Goal: Task Accomplishment & Management: Use online tool/utility

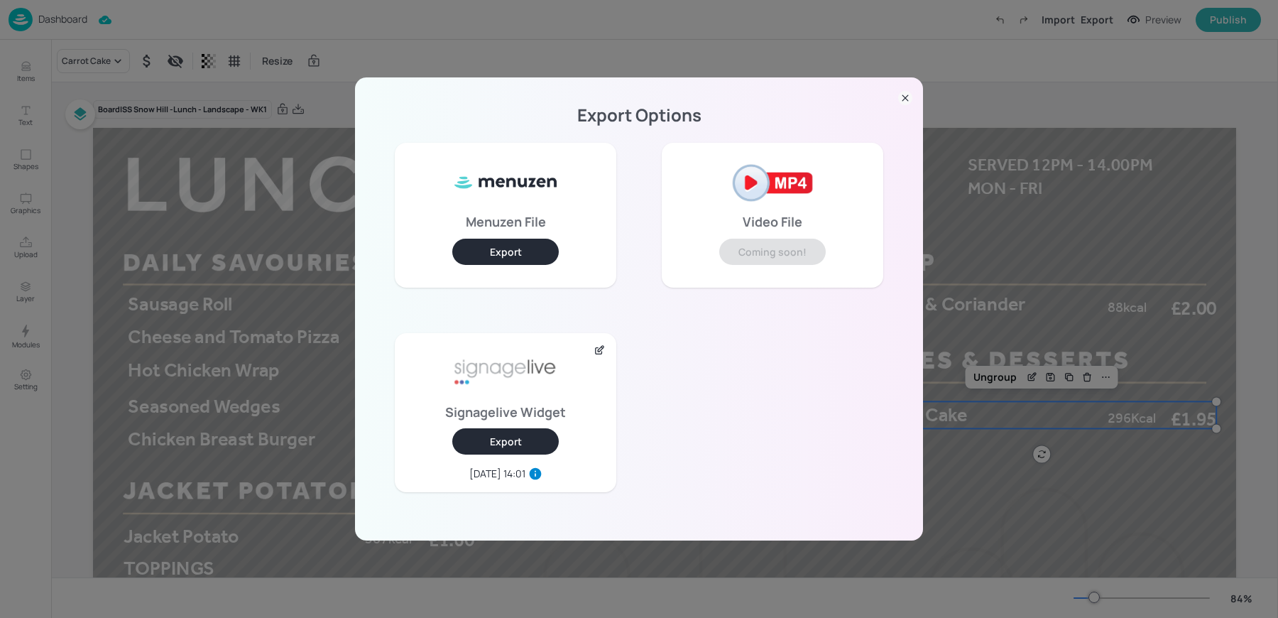
click at [910, 103] on icon at bounding box center [905, 98] width 14 height 14
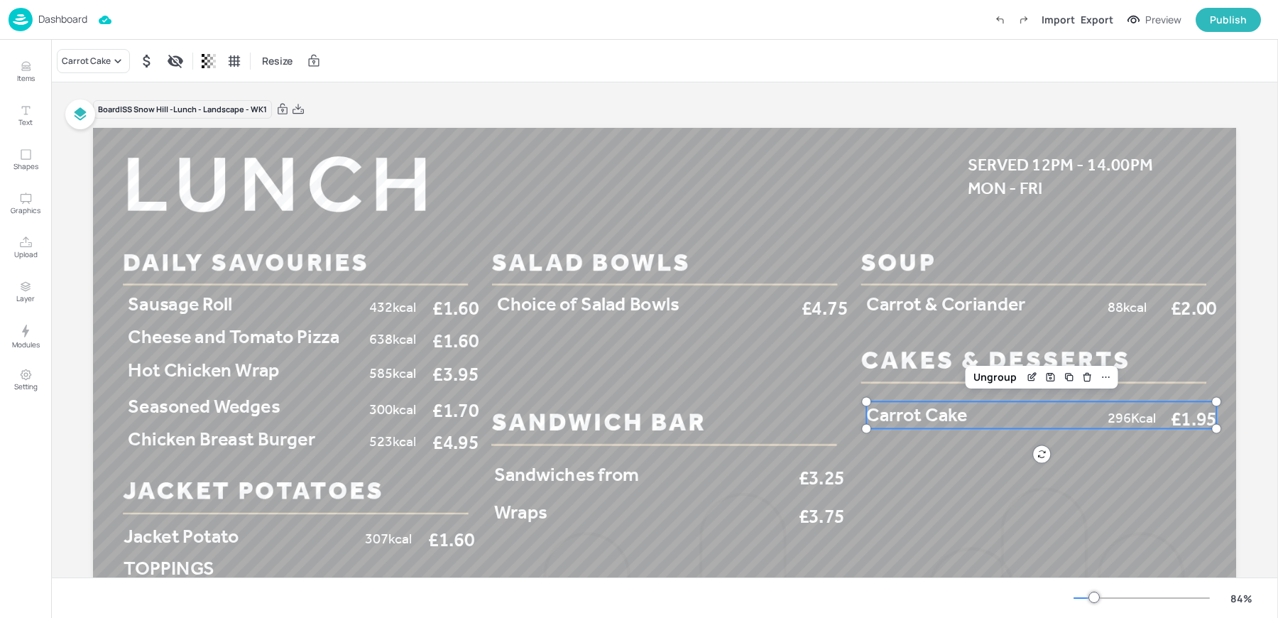
click at [49, 18] on p "Dashboard" at bounding box center [62, 19] width 49 height 10
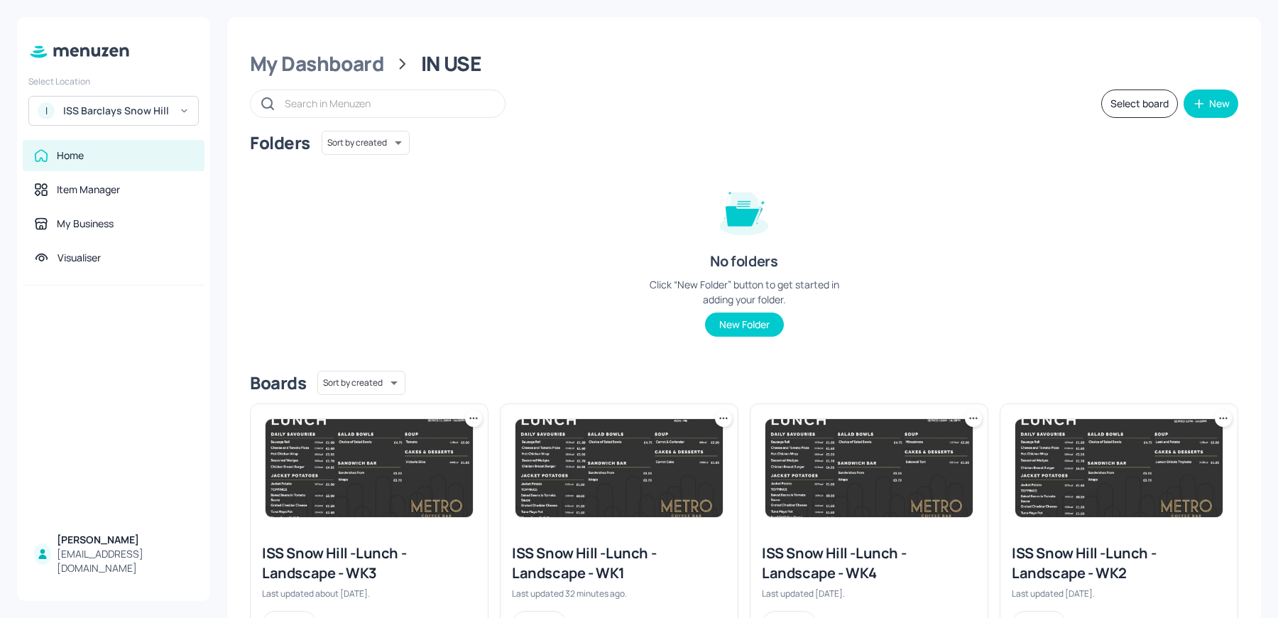
click at [131, 117] on div "ISS Barclays Snow Hill" at bounding box center [116, 111] width 107 height 14
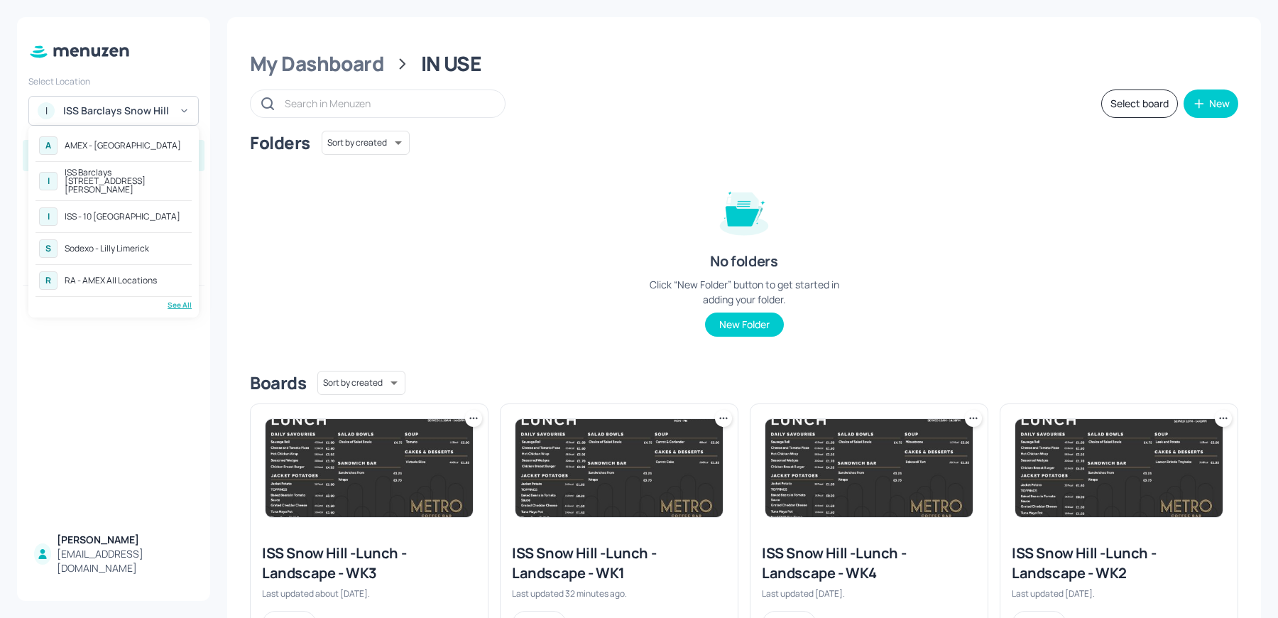
click at [93, 144] on div "AMEX - [GEOGRAPHIC_DATA]" at bounding box center [123, 145] width 116 height 9
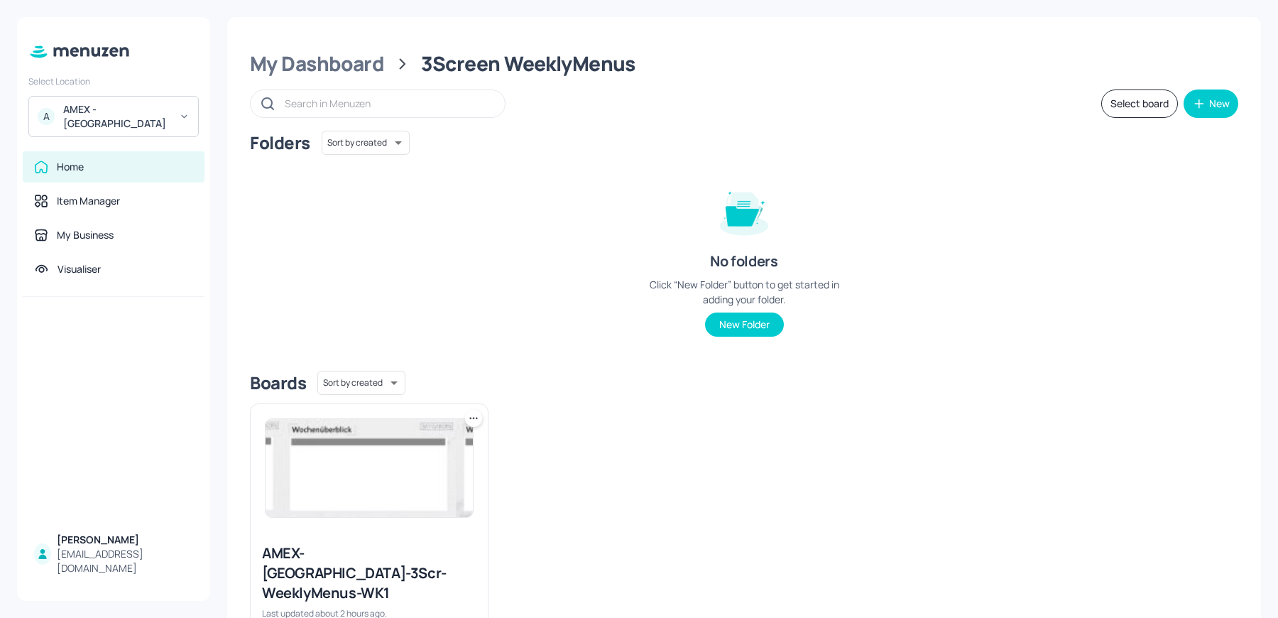
click at [412, 461] on img at bounding box center [369, 468] width 207 height 98
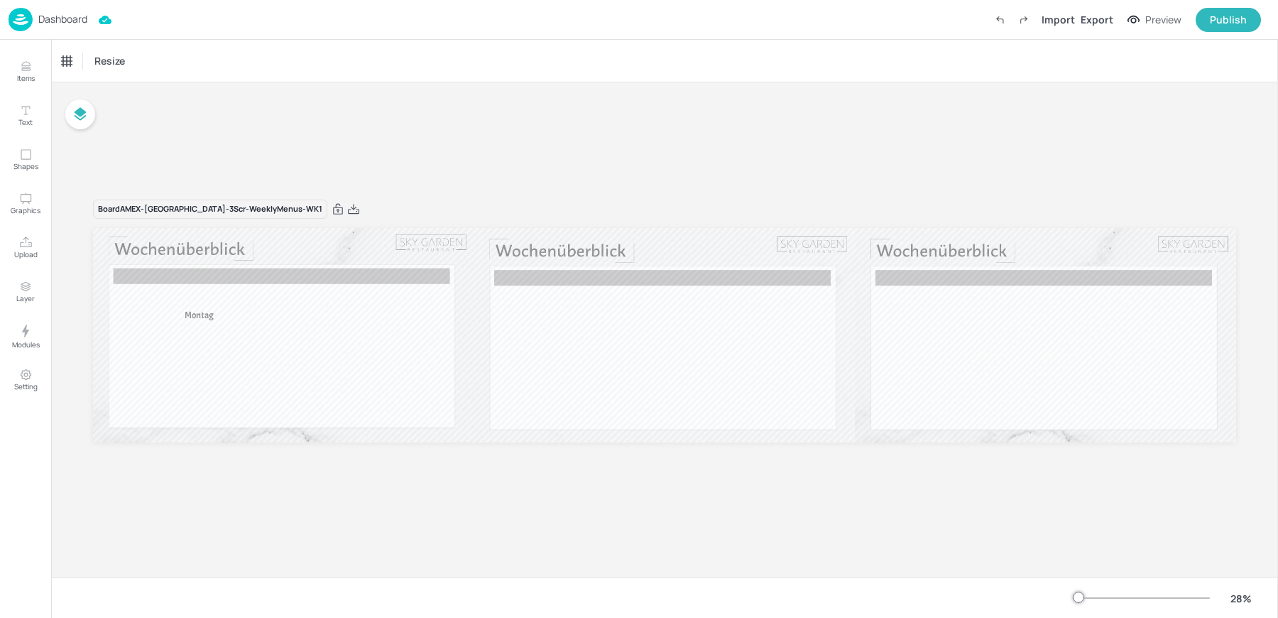
click at [1096, 599] on div at bounding box center [1142, 597] width 136 height 11
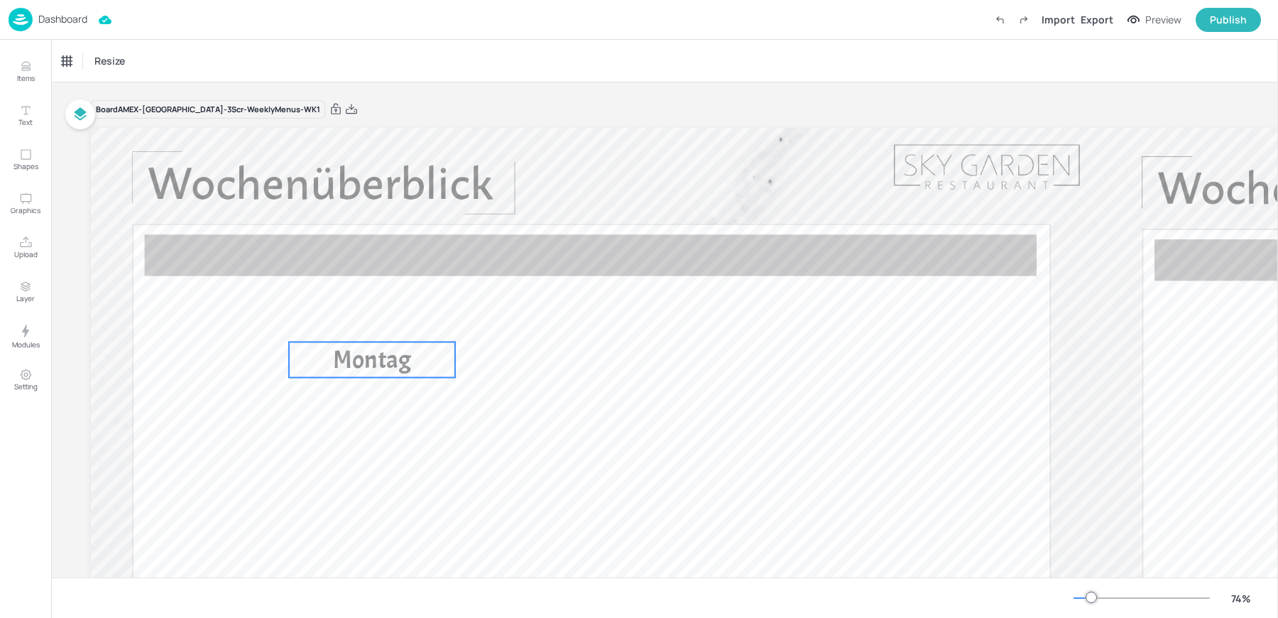
click at [356, 360] on span "Montag" at bounding box center [372, 360] width 78 height 32
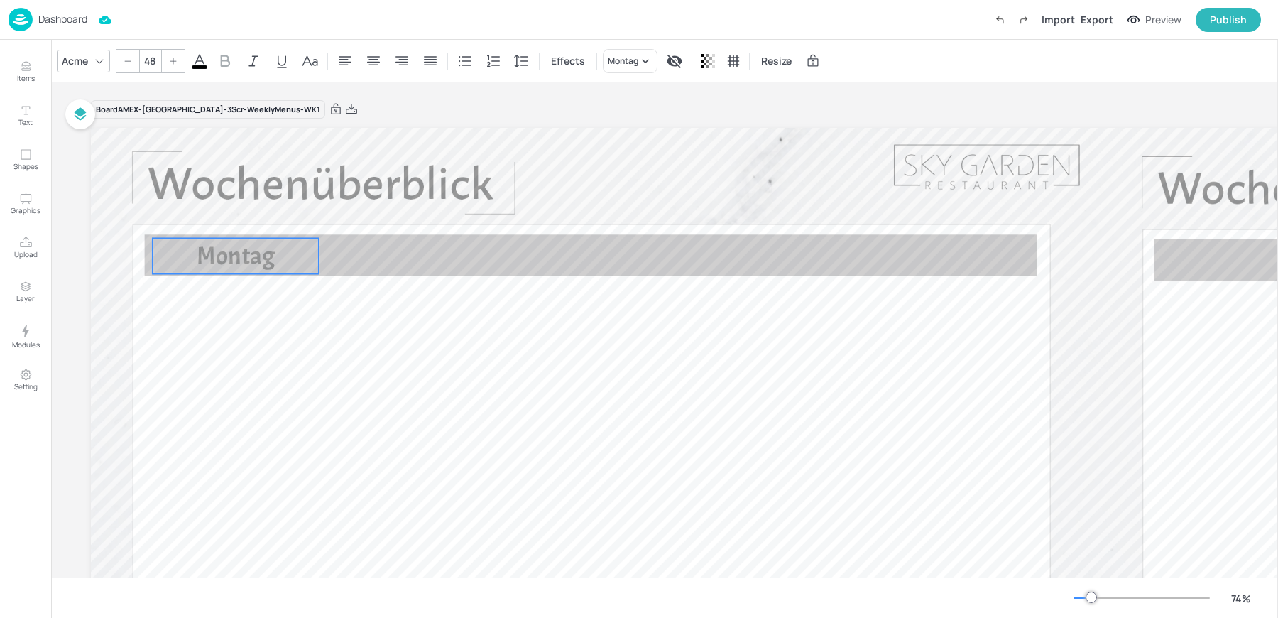
drag, startPoint x: 349, startPoint y: 361, endPoint x: 213, endPoint y: 257, distance: 171.3
click at [213, 257] on span "Montag" at bounding box center [236, 256] width 78 height 32
click at [67, 58] on div "Acme" at bounding box center [75, 60] width 32 height 21
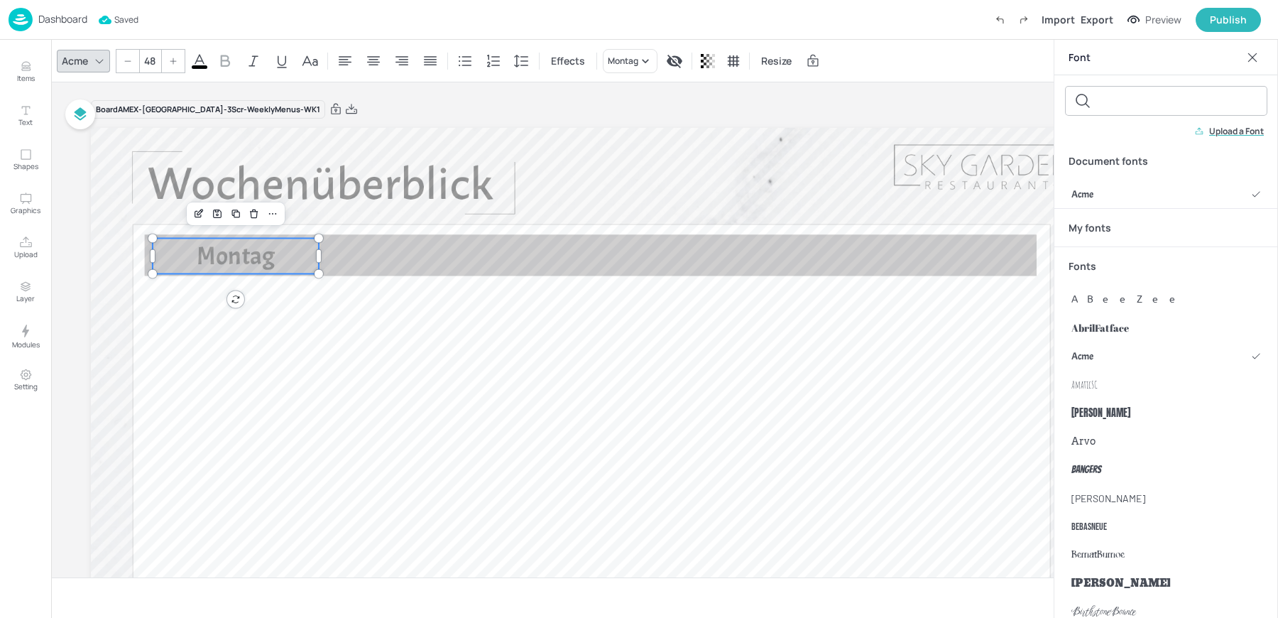
click at [1228, 127] on p "Upload a Font" at bounding box center [1236, 131] width 55 height 10
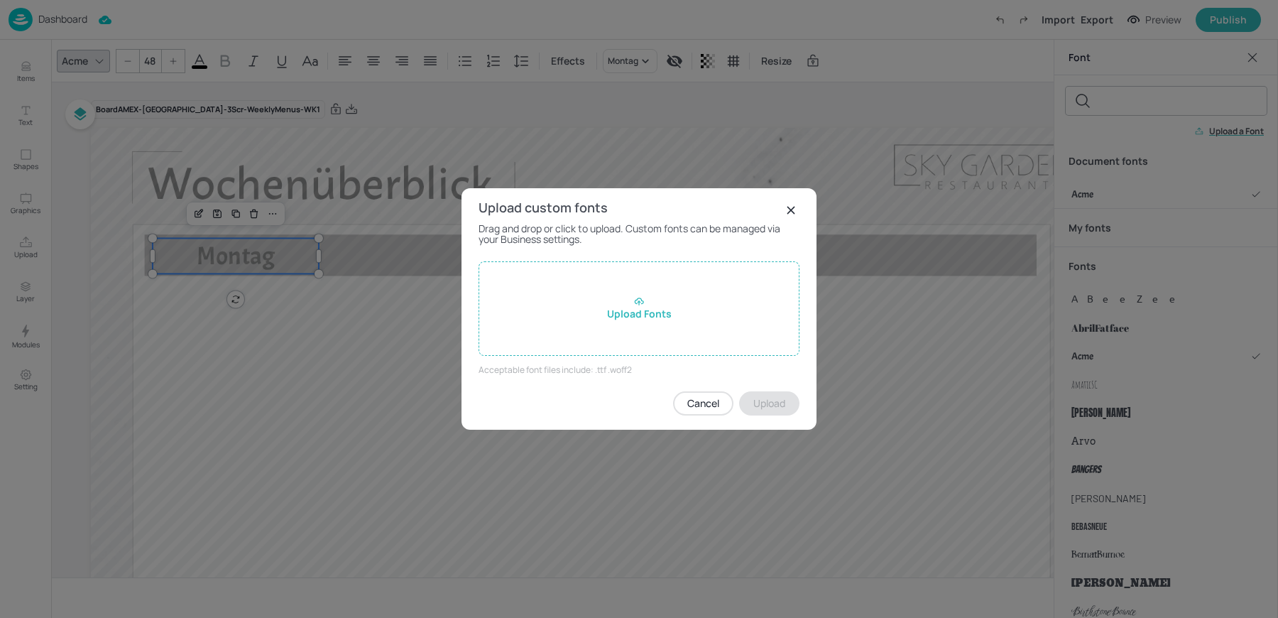
click at [712, 287] on div "Upload Fonts" at bounding box center [639, 308] width 321 height 94
click at [0, 0] on input "Upload Fonts" at bounding box center [0, 0] width 0 height 0
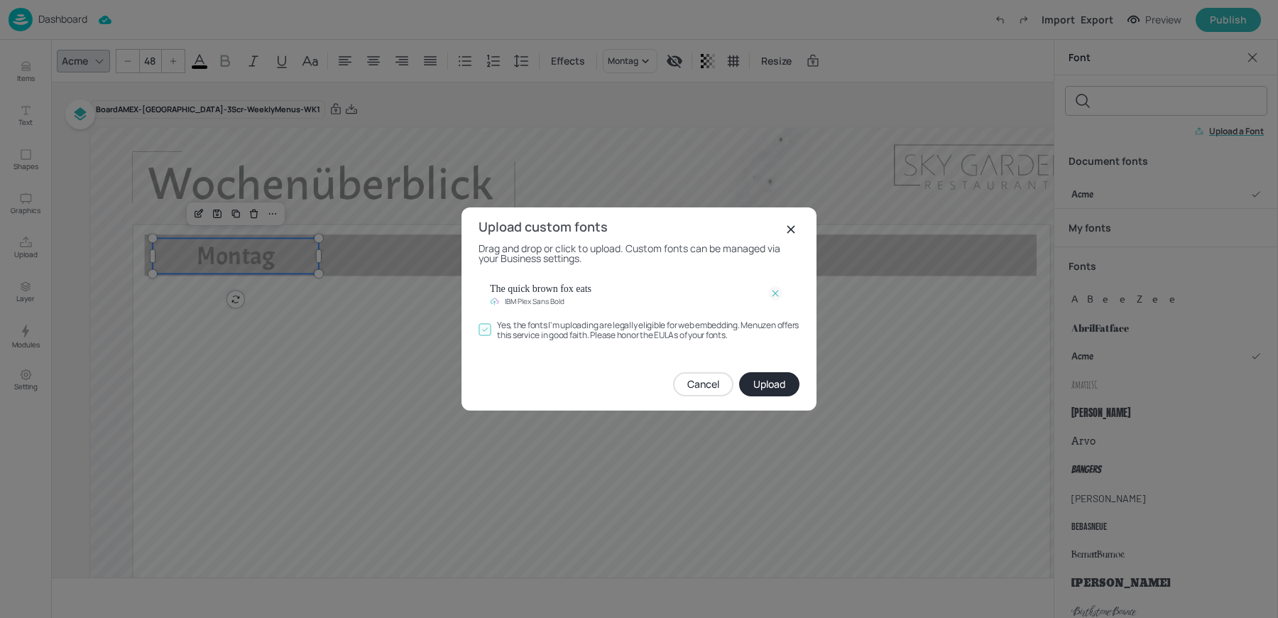
click at [774, 388] on button "Upload" at bounding box center [769, 384] width 60 height 24
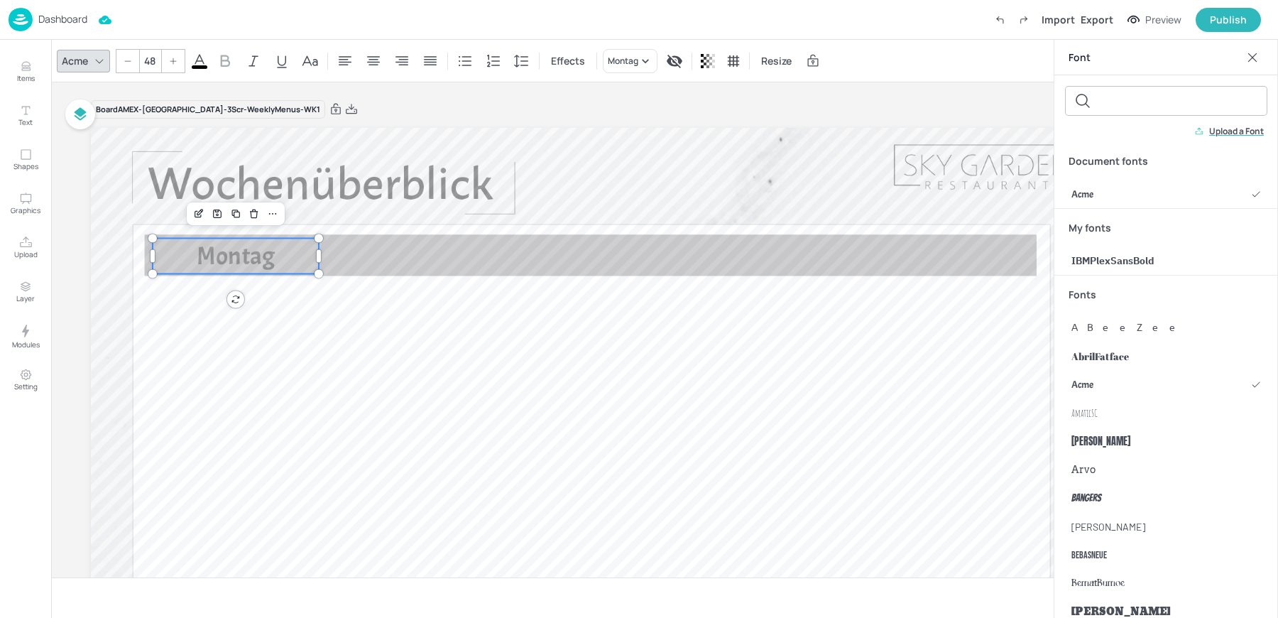
click at [1243, 135] on p "Upload a Font" at bounding box center [1236, 131] width 55 height 10
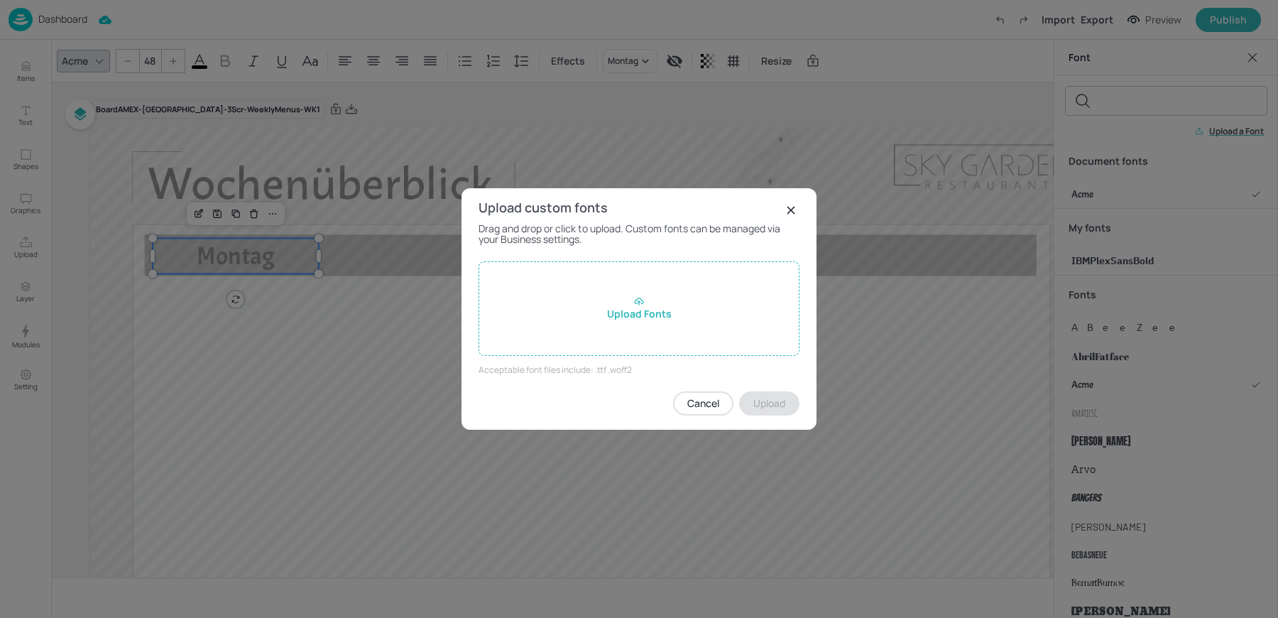
click at [734, 300] on div "Upload Fonts" at bounding box center [639, 308] width 321 height 94
click at [0, 0] on input "Upload Fonts" at bounding box center [0, 0] width 0 height 0
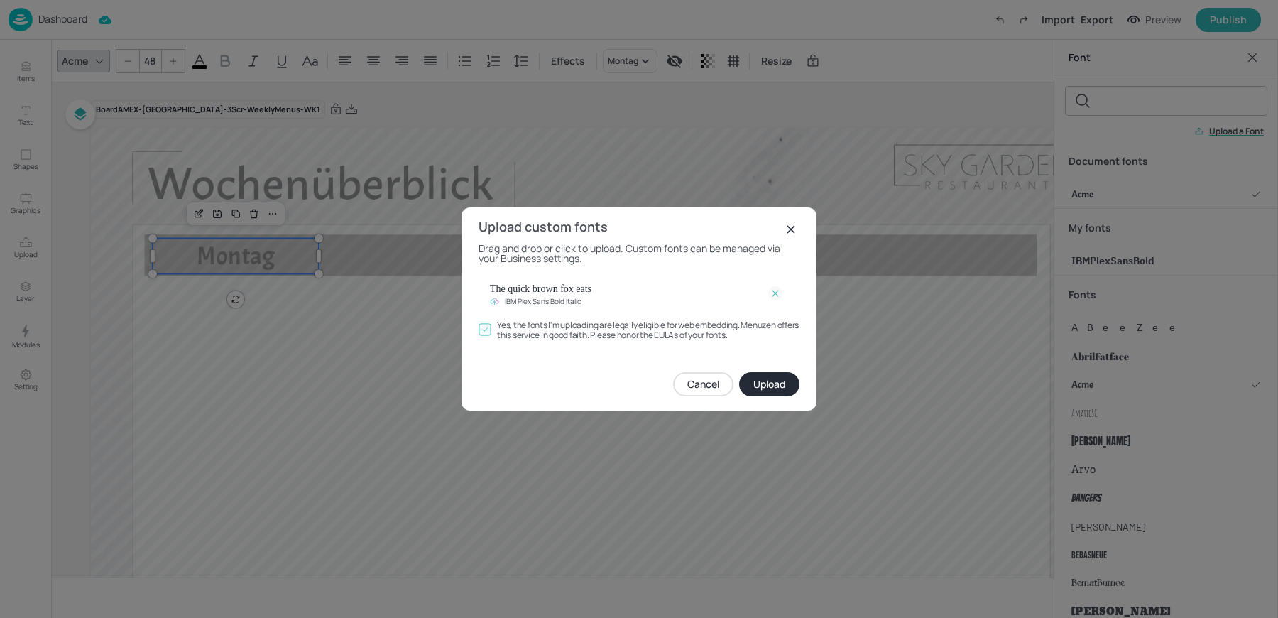
click at [765, 386] on button "Upload" at bounding box center [769, 384] width 60 height 24
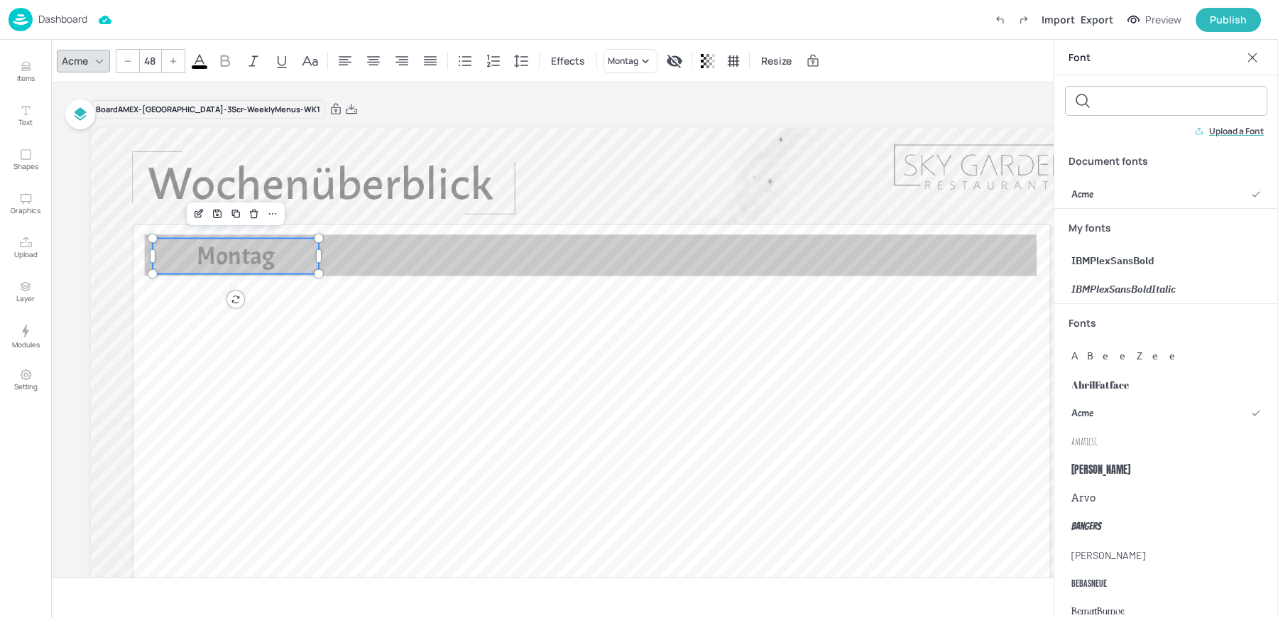
click at [1250, 139] on div "Upload a Font" at bounding box center [1166, 131] width 207 height 21
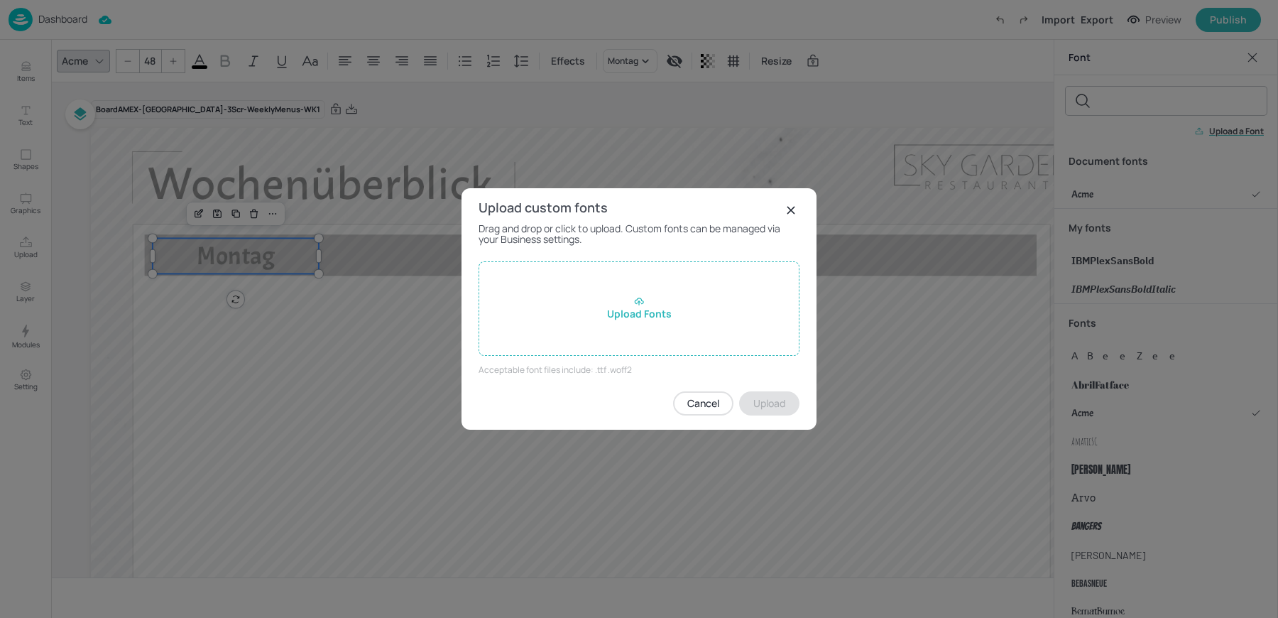
click at [710, 317] on div "Upload Fonts" at bounding box center [639, 308] width 321 height 94
click at [0, 0] on input "Upload Fonts" at bounding box center [0, 0] width 0 height 0
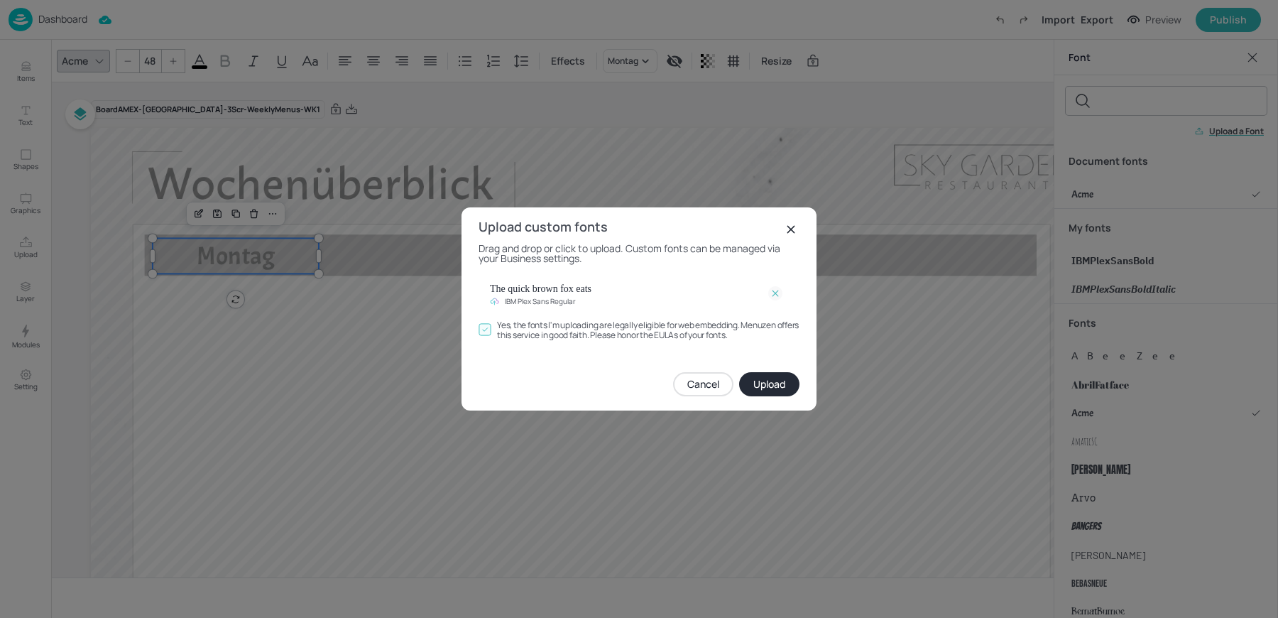
click at [759, 389] on button "Upload" at bounding box center [769, 384] width 60 height 24
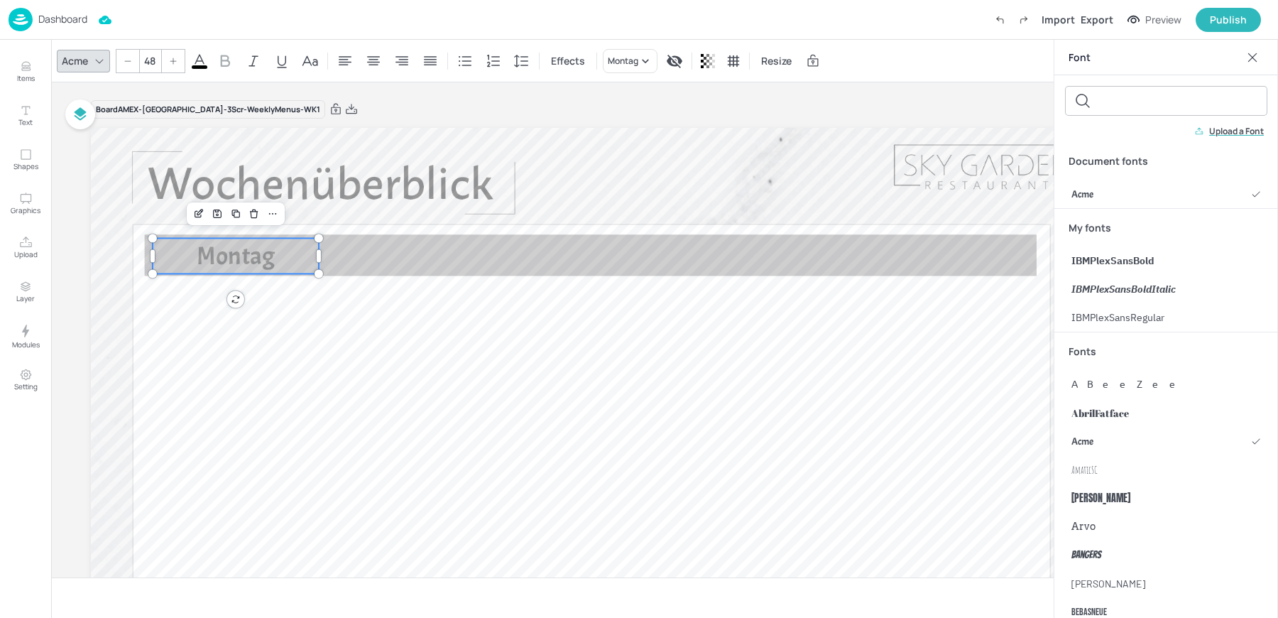
click at [1214, 136] on p "Upload a Font" at bounding box center [1236, 131] width 55 height 10
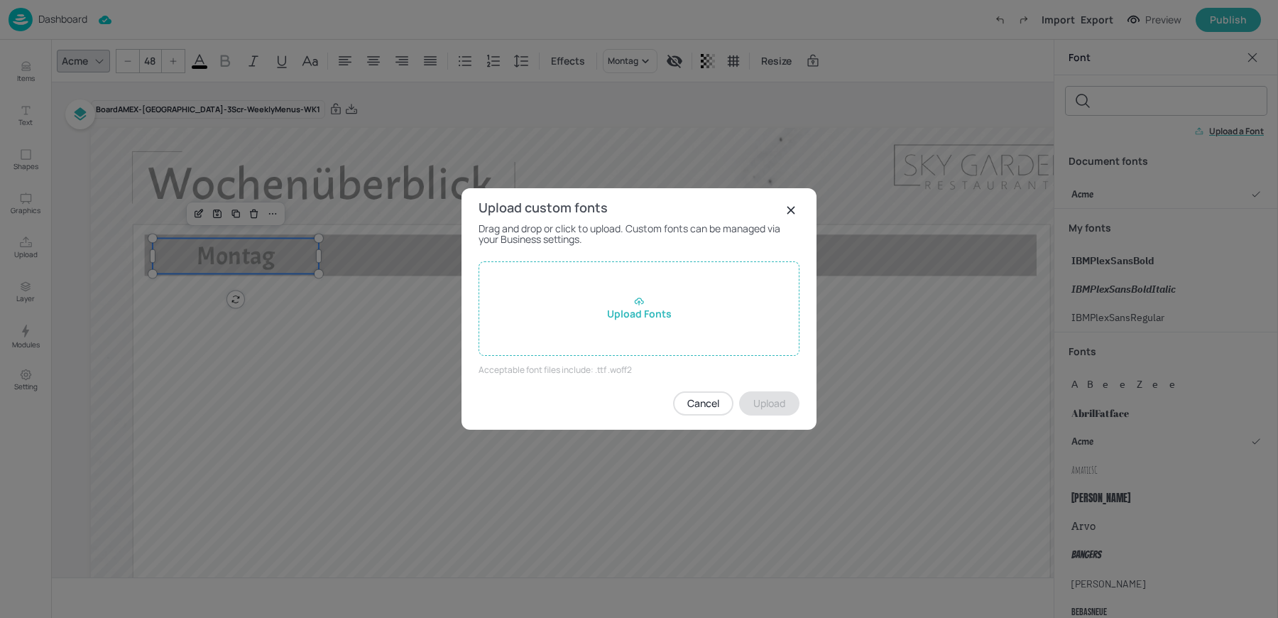
click at [586, 358] on div "Upload custom fonts Drag and drop or click to upload. Custom fonts can be manag…" at bounding box center [639, 308] width 355 height 241
click at [592, 316] on div "Upload Fonts" at bounding box center [639, 308] width 321 height 94
click at [0, 0] on input "Upload Fonts" at bounding box center [0, 0] width 0 height 0
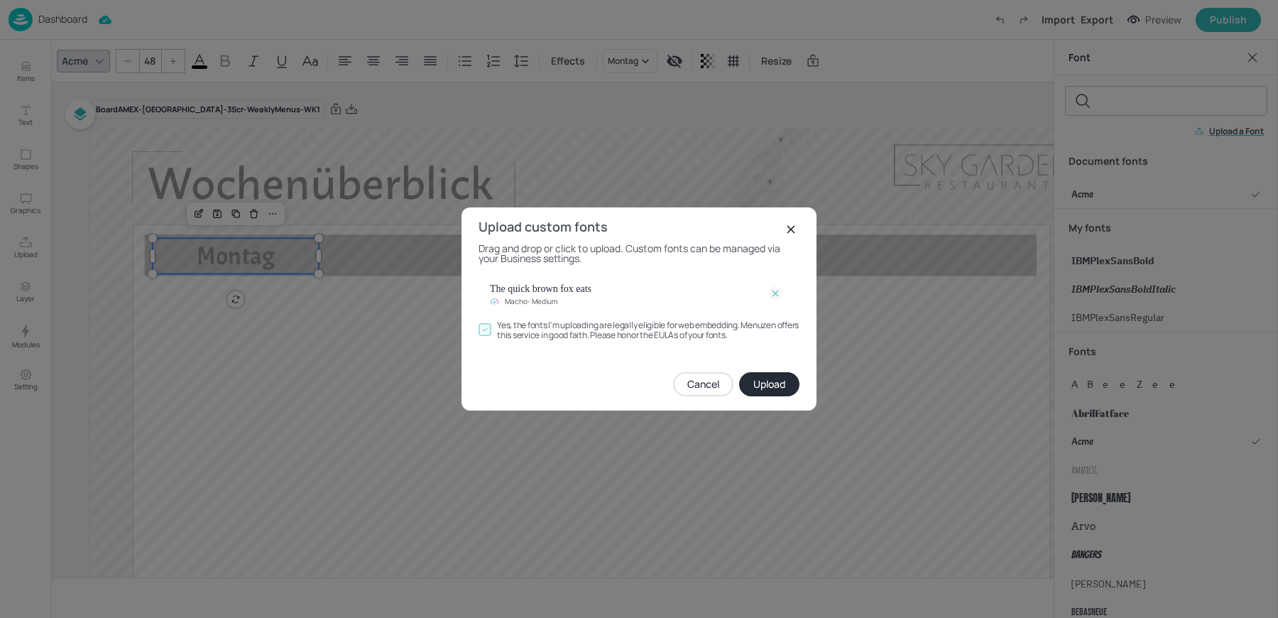
click at [765, 383] on button "Upload" at bounding box center [769, 384] width 60 height 24
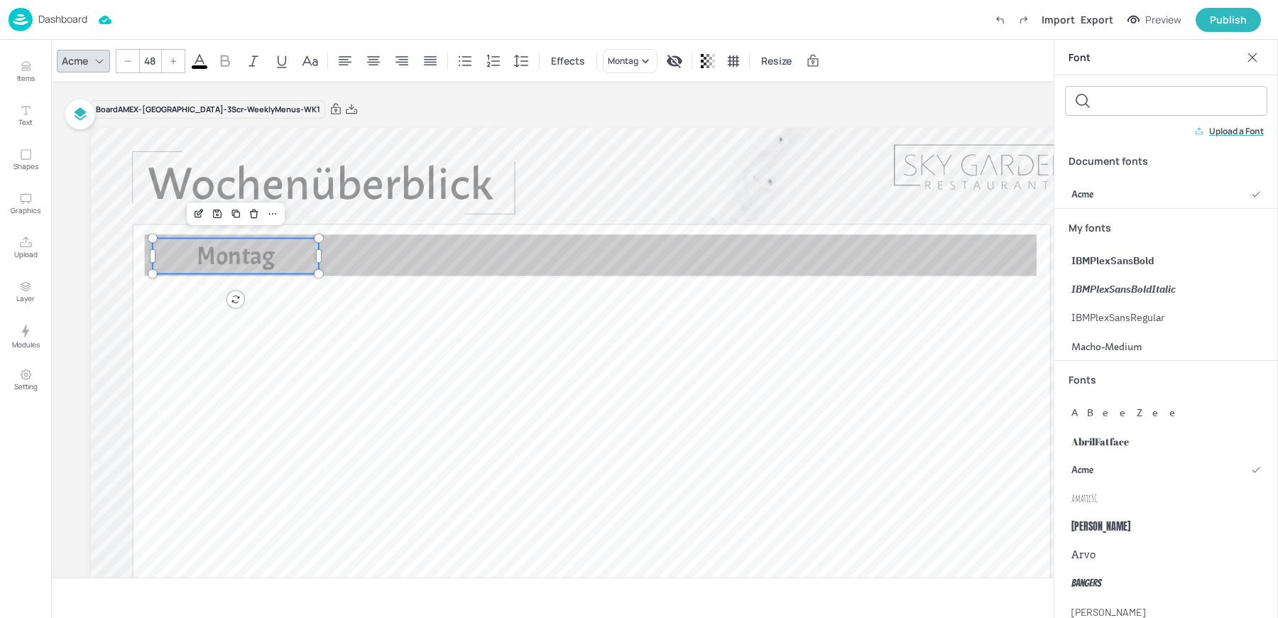
click at [1238, 134] on p "Upload a Font" at bounding box center [1236, 131] width 55 height 10
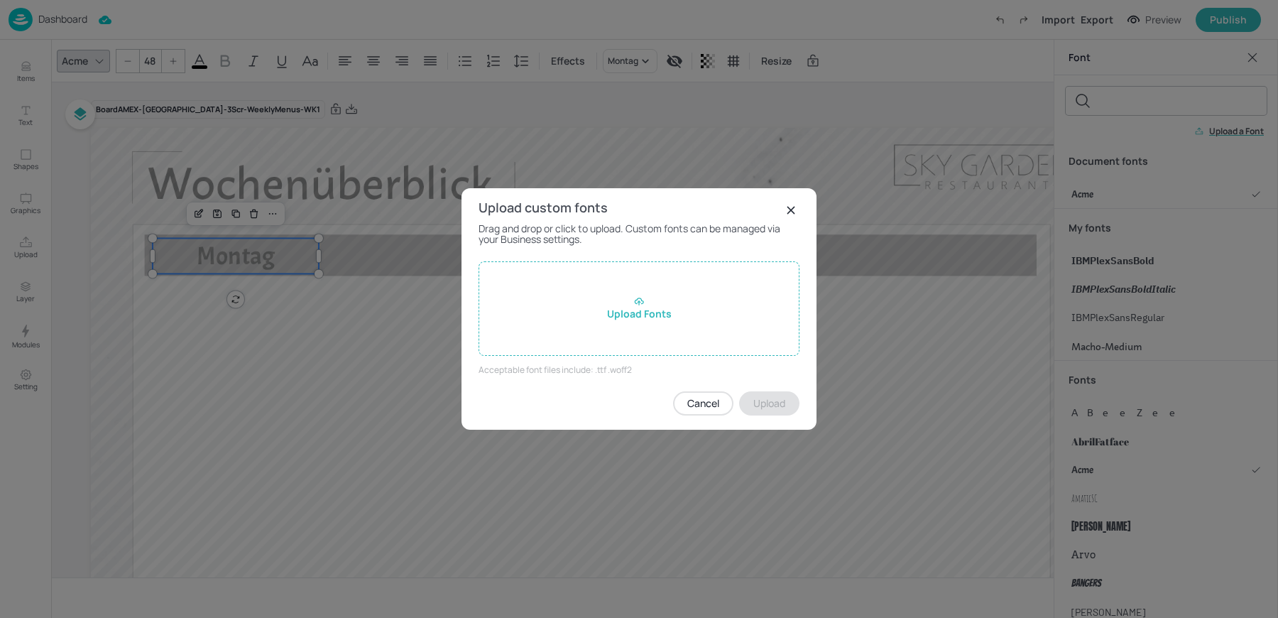
click at [659, 300] on div "Upload Fonts" at bounding box center [639, 308] width 321 height 94
click at [0, 0] on input "Upload Fonts" at bounding box center [0, 0] width 0 height 0
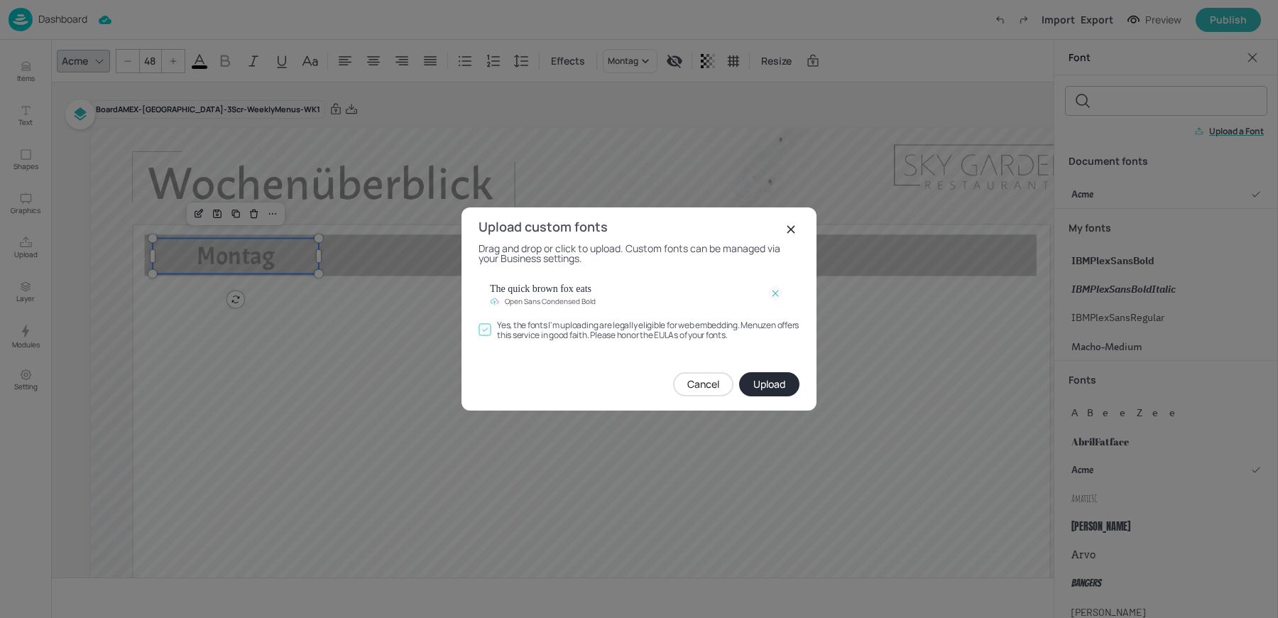
click at [769, 389] on button "Upload" at bounding box center [769, 384] width 60 height 24
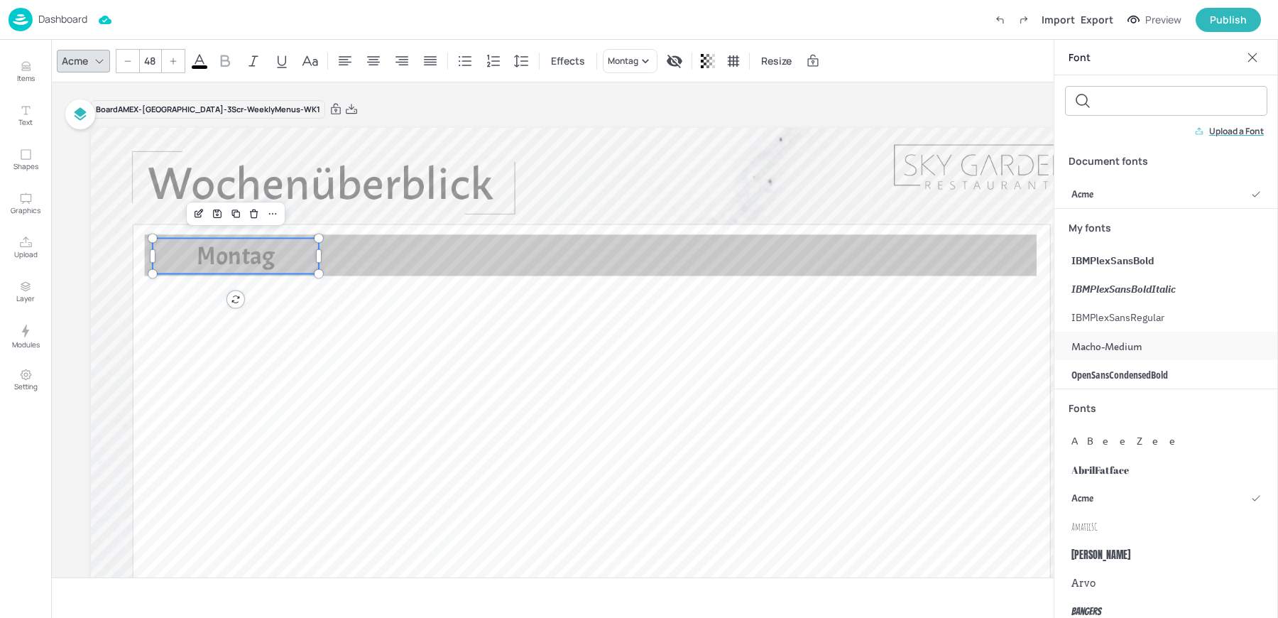
click at [1119, 351] on span "Macho-Medium" at bounding box center [1107, 346] width 71 height 15
click at [248, 62] on icon at bounding box center [248, 61] width 17 height 17
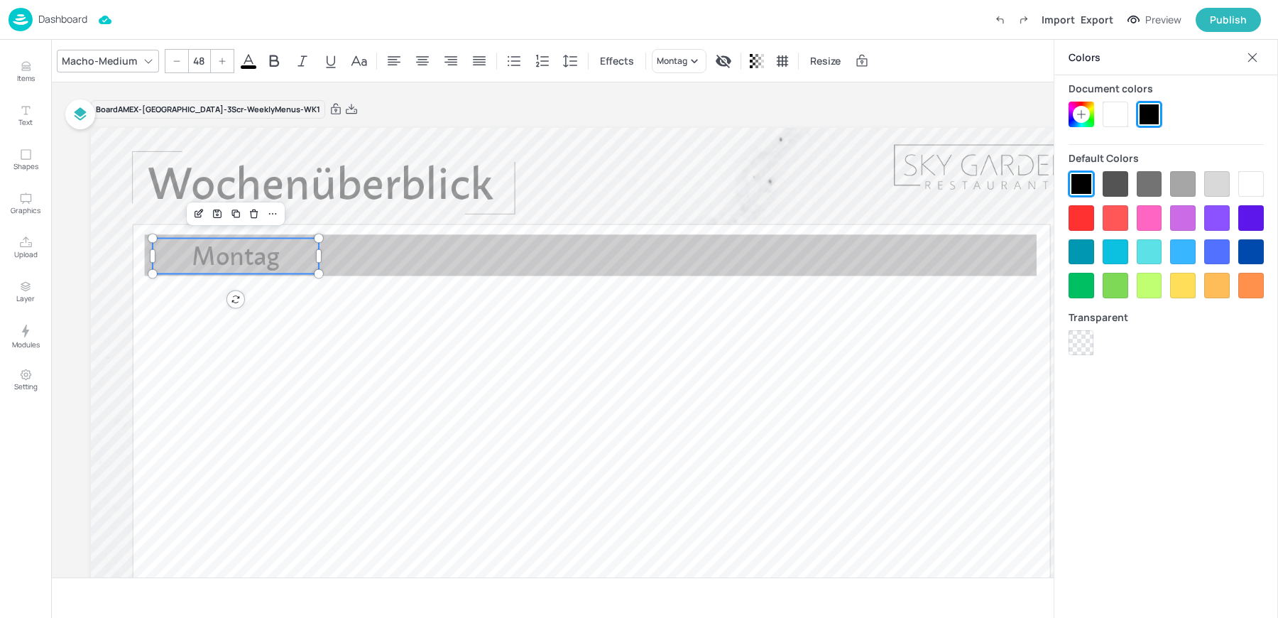
click at [1108, 116] on div at bounding box center [1116, 115] width 26 height 26
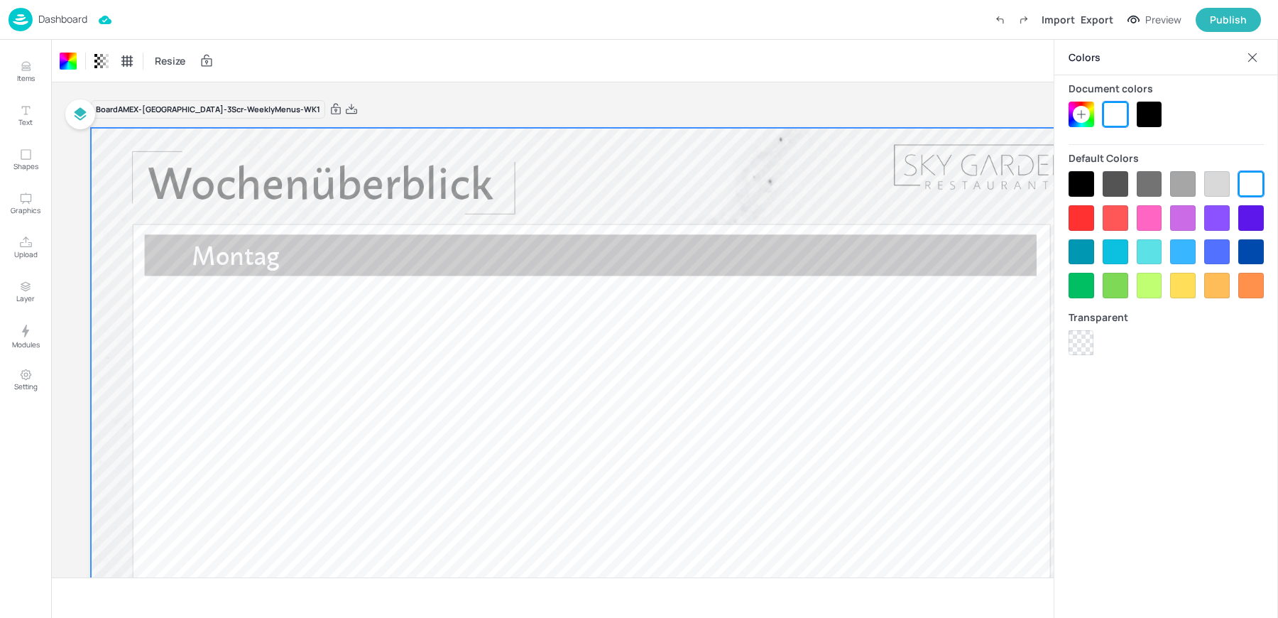
scroll to position [16, 0]
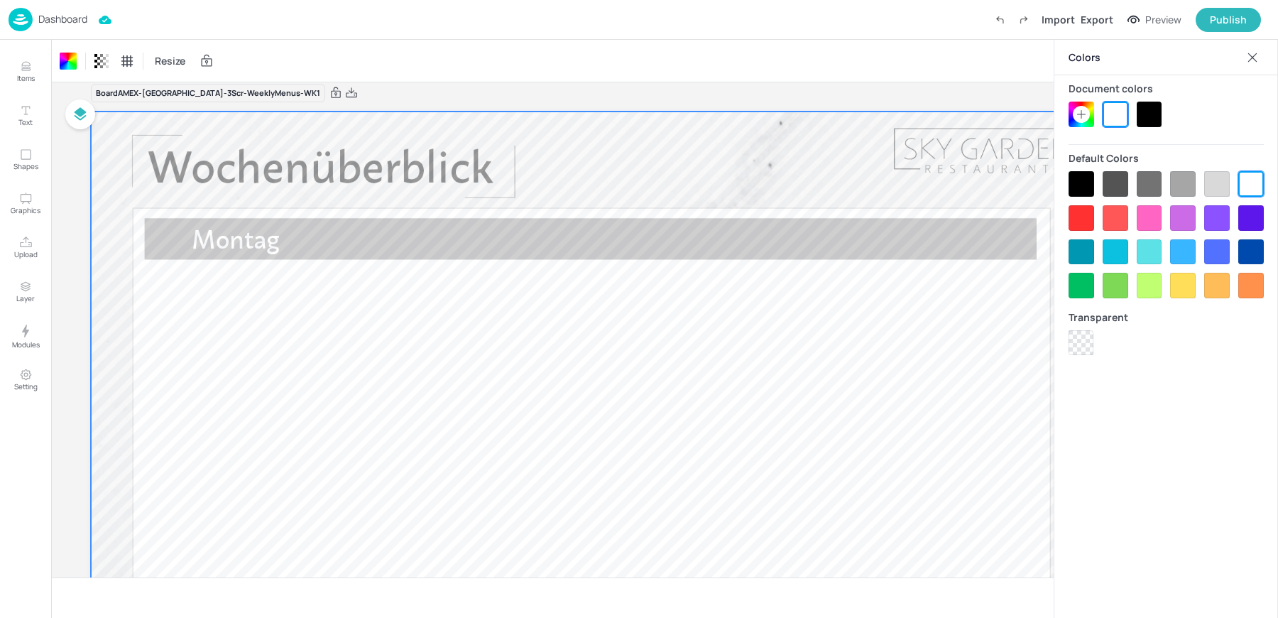
click at [1255, 56] on icon at bounding box center [1253, 57] width 14 height 14
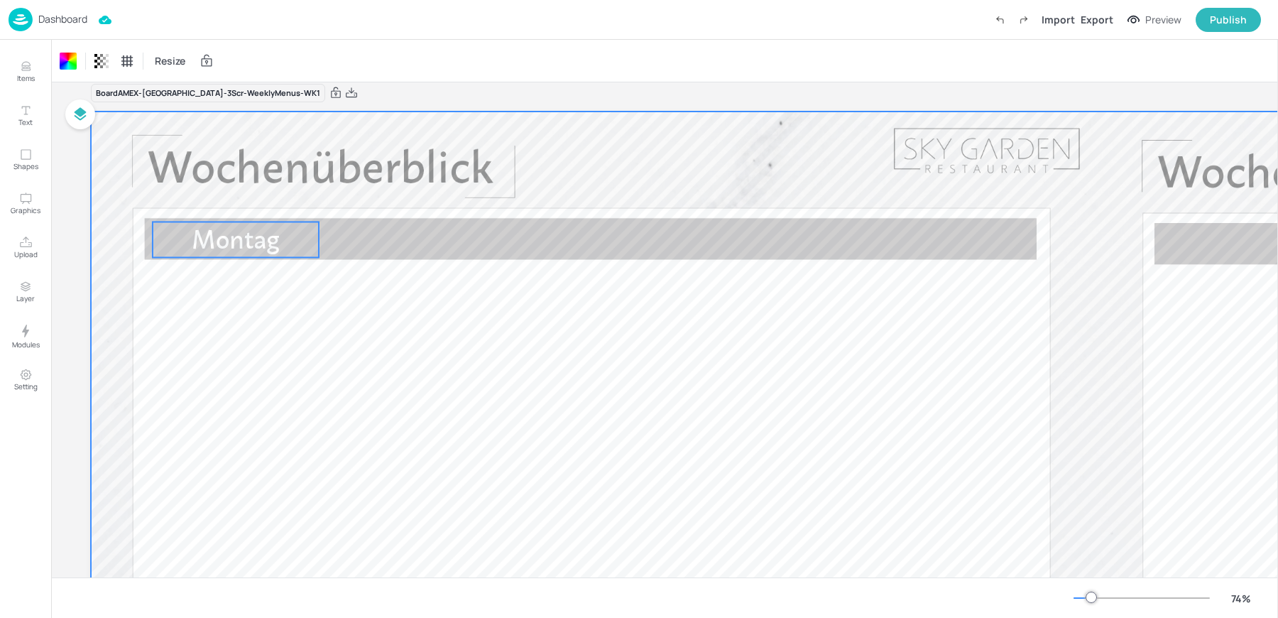
click at [212, 253] on span "Montag" at bounding box center [236, 239] width 88 height 31
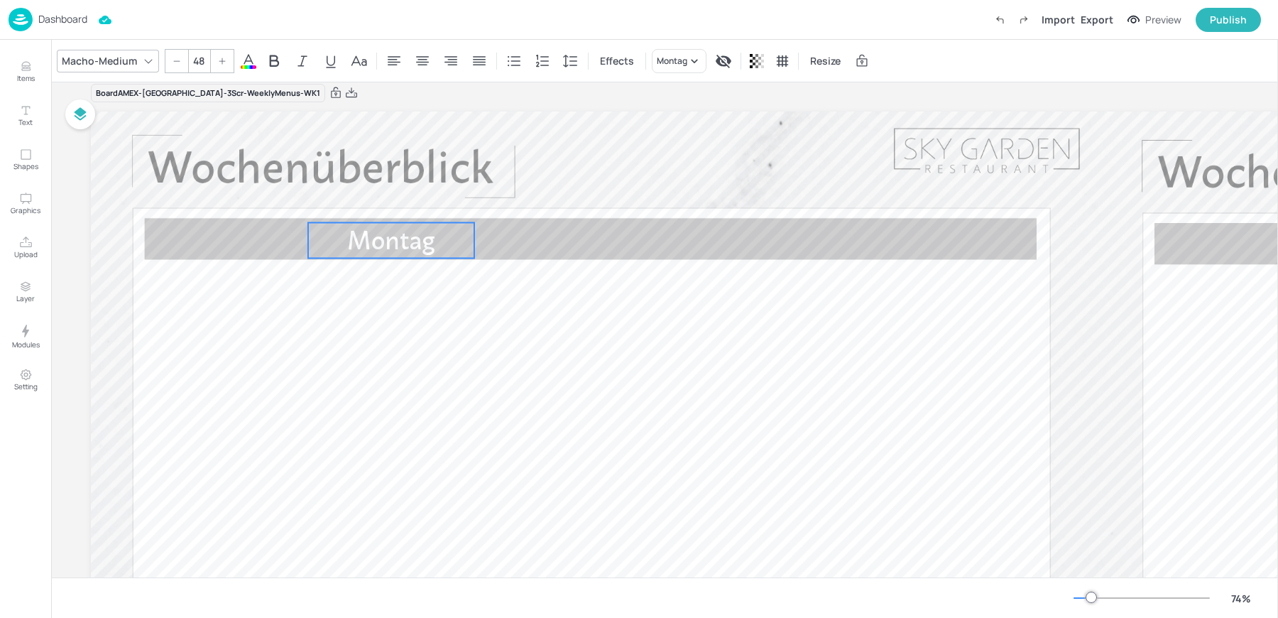
drag, startPoint x: 234, startPoint y: 251, endPoint x: 389, endPoint y: 251, distance: 155.5
click at [389, 251] on span "Montag" at bounding box center [391, 239] width 88 height 31
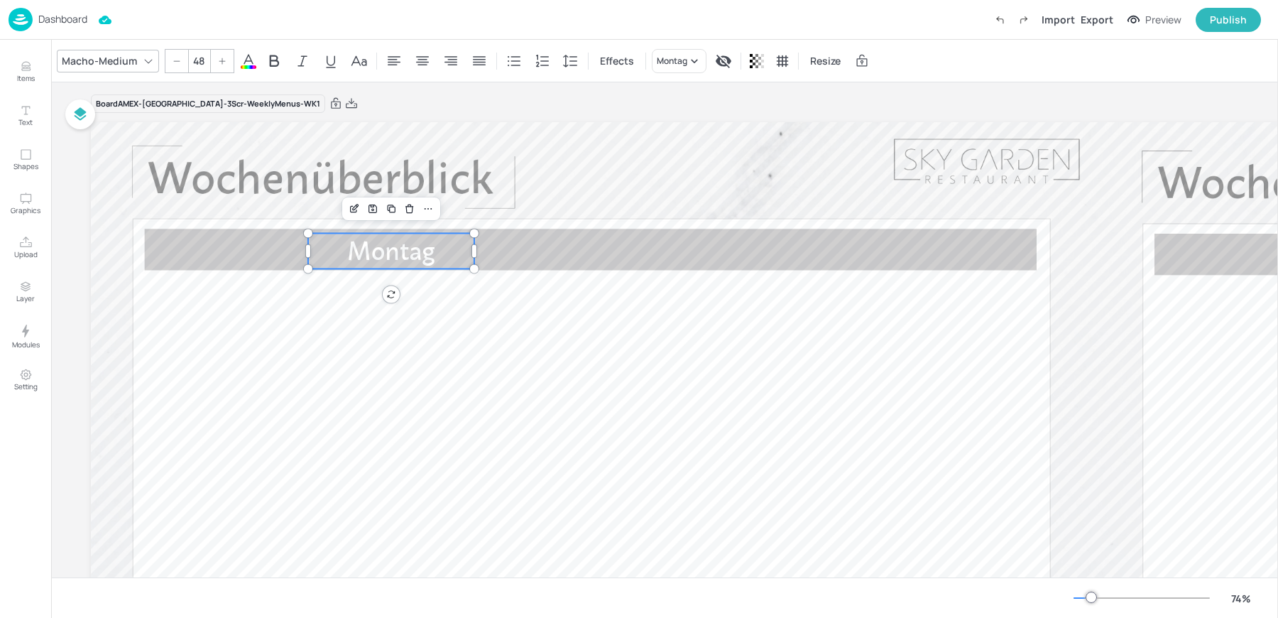
scroll to position [4, 0]
click at [390, 215] on icon "Duplicate" at bounding box center [391, 210] width 11 height 11
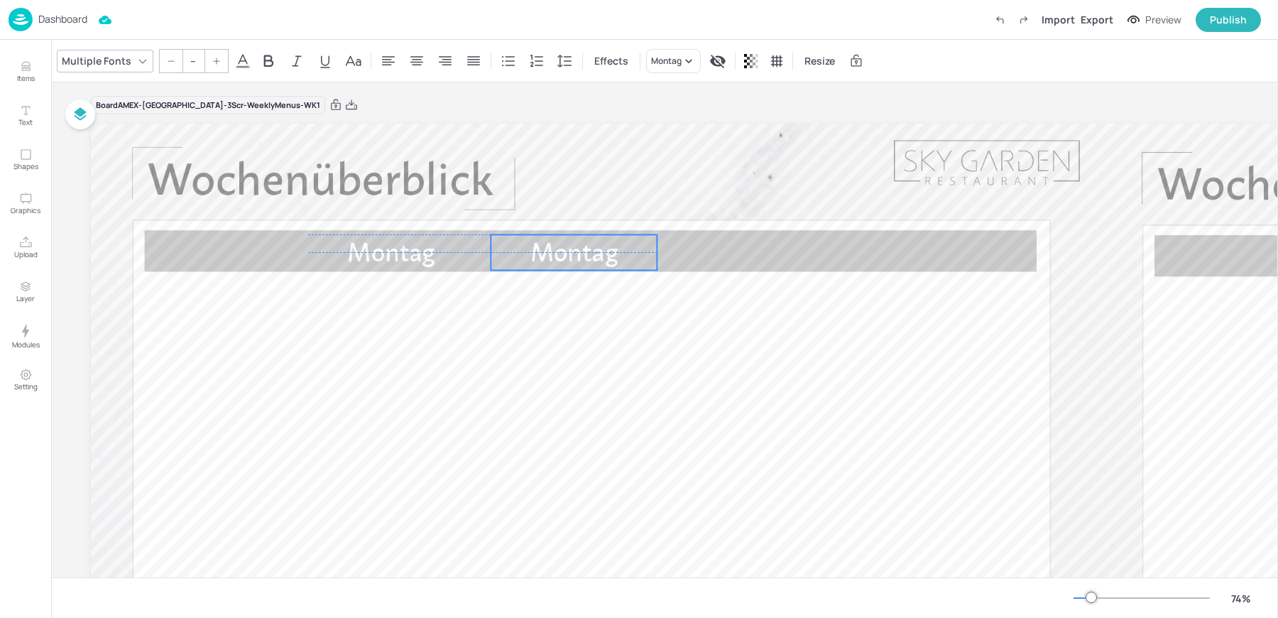
drag, startPoint x: 389, startPoint y: 244, endPoint x: 567, endPoint y: 236, distance: 177.7
click at [567, 236] on span "Montag" at bounding box center [574, 251] width 88 height 31
click at [382, 261] on span "Montag" at bounding box center [391, 251] width 88 height 31
click at [547, 263] on span "Montag" at bounding box center [574, 251] width 88 height 31
click at [540, 254] on span "Montag" at bounding box center [574, 251] width 88 height 31
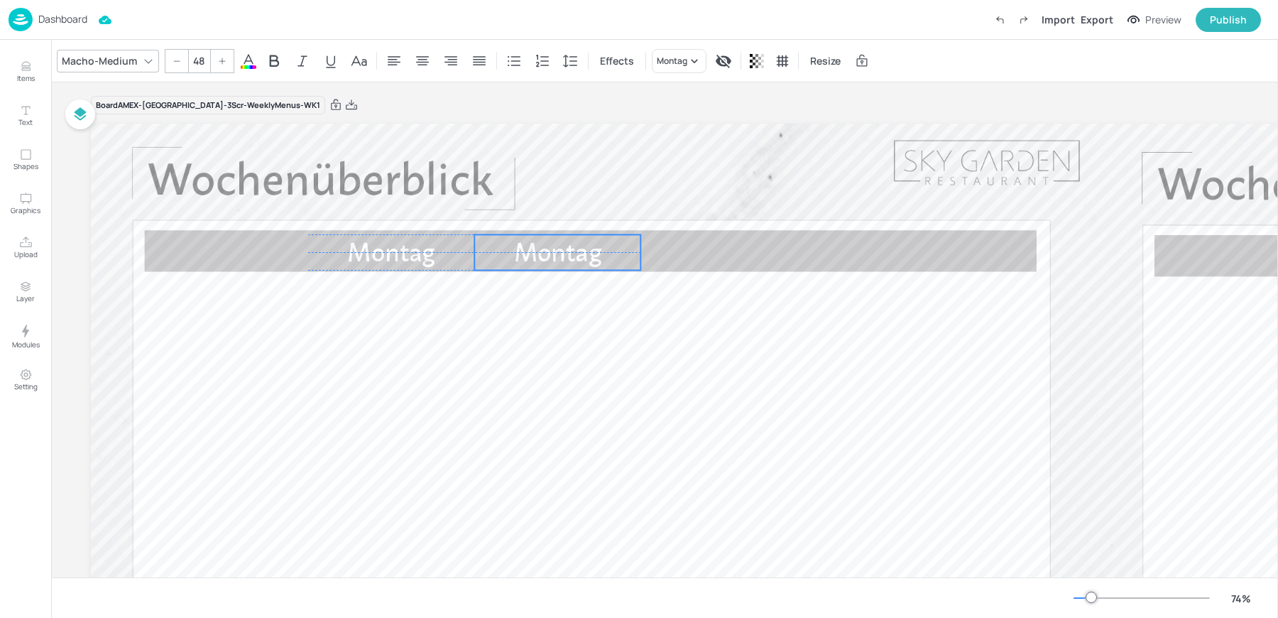
drag, startPoint x: 532, startPoint y: 251, endPoint x: 515, endPoint y: 252, distance: 17.1
click at [515, 252] on span "Montag" at bounding box center [558, 251] width 88 height 31
click at [394, 251] on span "Montag" at bounding box center [391, 251] width 88 height 31
click at [497, 210] on icon "Duplicate" at bounding box center [495, 210] width 11 height 11
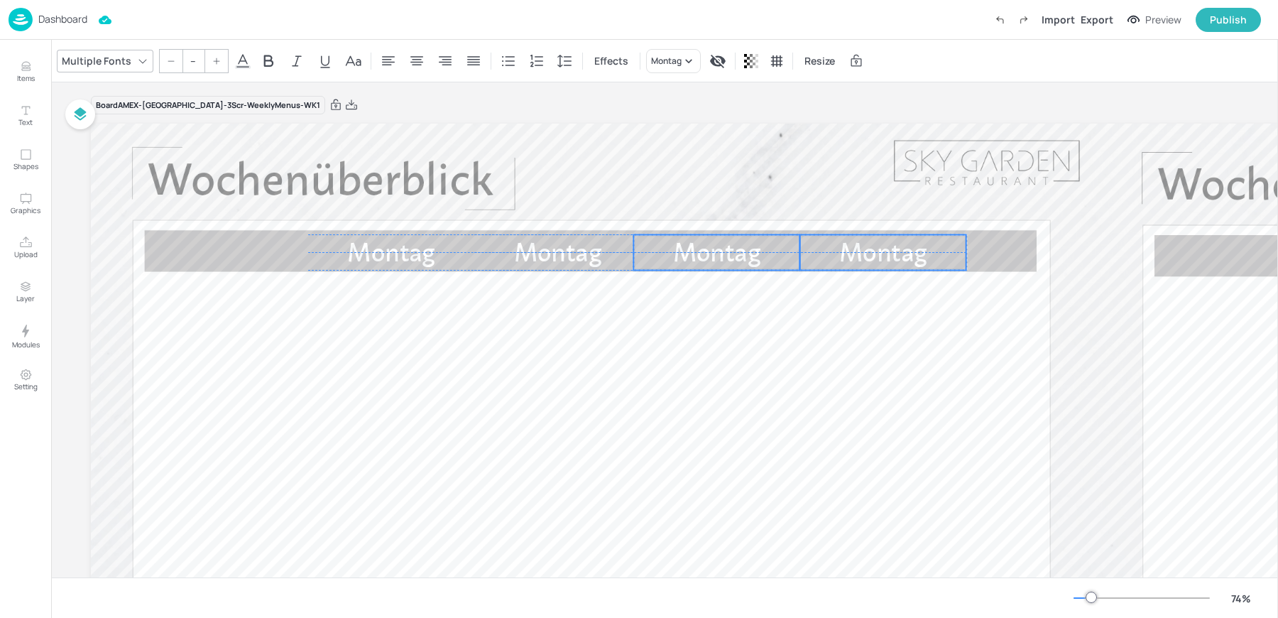
drag, startPoint x: 474, startPoint y: 254, endPoint x: 794, endPoint y: 249, distance: 320.3
click at [794, 249] on p "Montag" at bounding box center [716, 252] width 166 height 36
click at [573, 254] on span "Montag" at bounding box center [558, 251] width 88 height 31
click at [736, 249] on span "Montag" at bounding box center [717, 251] width 88 height 31
click at [828, 249] on p "Montag" at bounding box center [883, 252] width 166 height 36
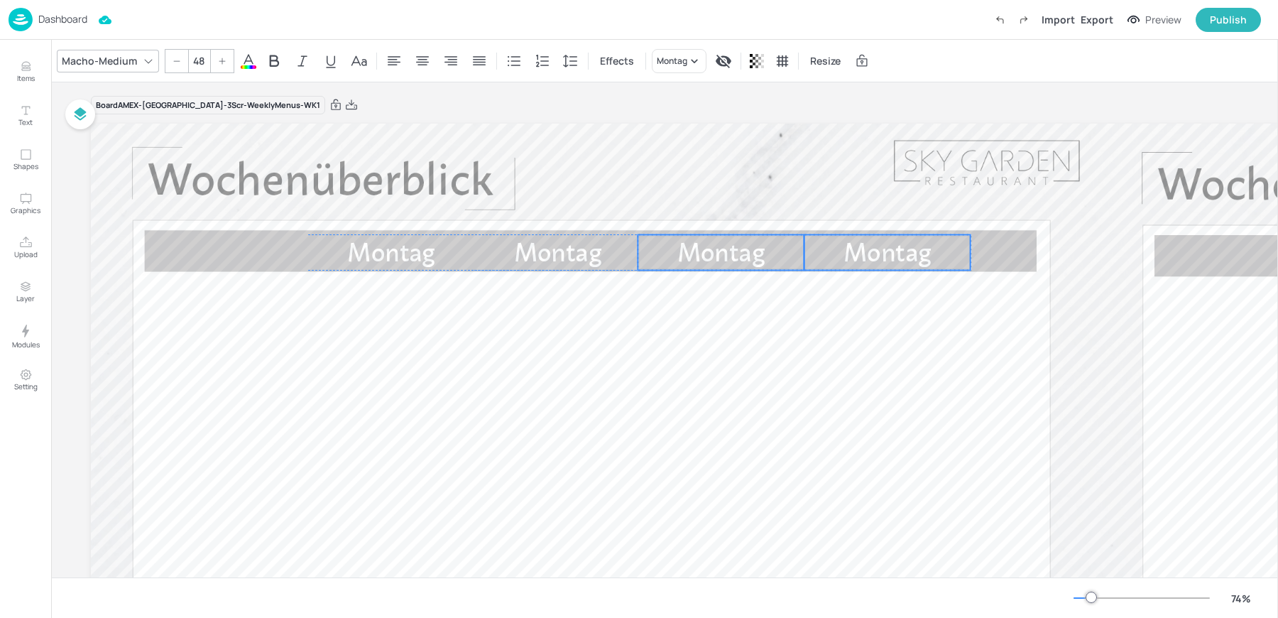
click at [847, 249] on span "Montag" at bounding box center [888, 251] width 88 height 31
click at [601, 249] on span "Montag" at bounding box center [558, 251] width 88 height 31
click at [738, 254] on span "Montag" at bounding box center [721, 251] width 88 height 31
click at [809, 256] on div at bounding box center [804, 252] width 11 height 36
click at [854, 250] on span "Montag" at bounding box center [888, 251] width 88 height 31
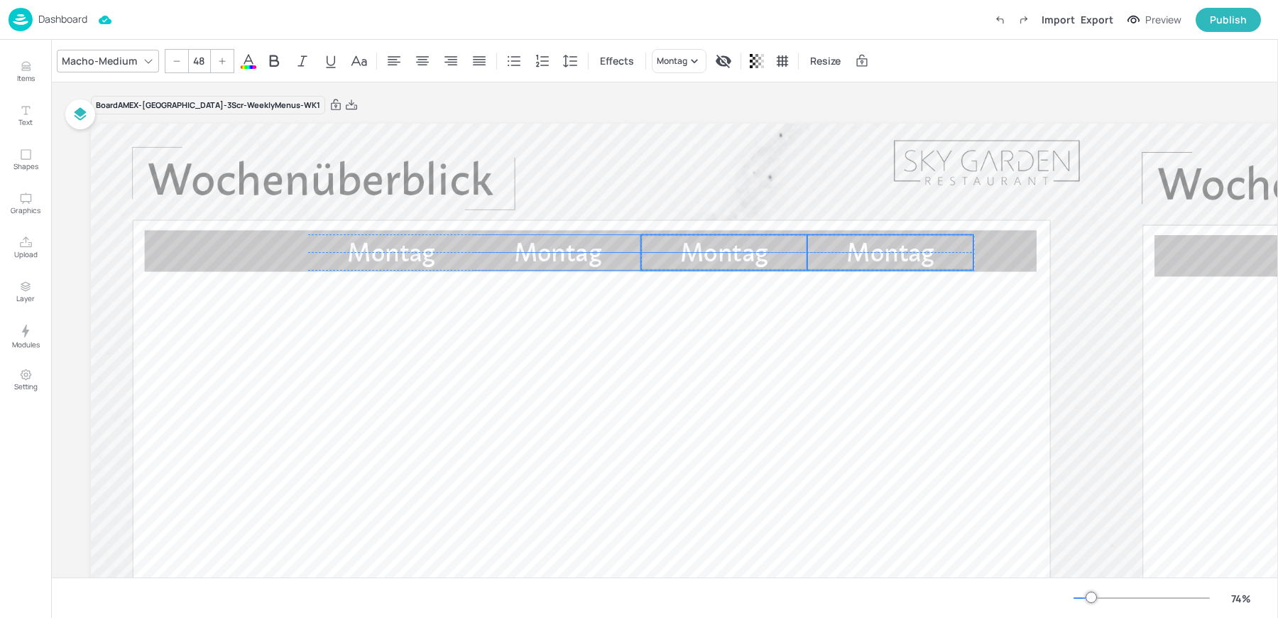
click at [856, 250] on span "Montag" at bounding box center [890, 251] width 88 height 31
type input "48"
click at [364, 265] on span "Montag" at bounding box center [391, 251] width 88 height 31
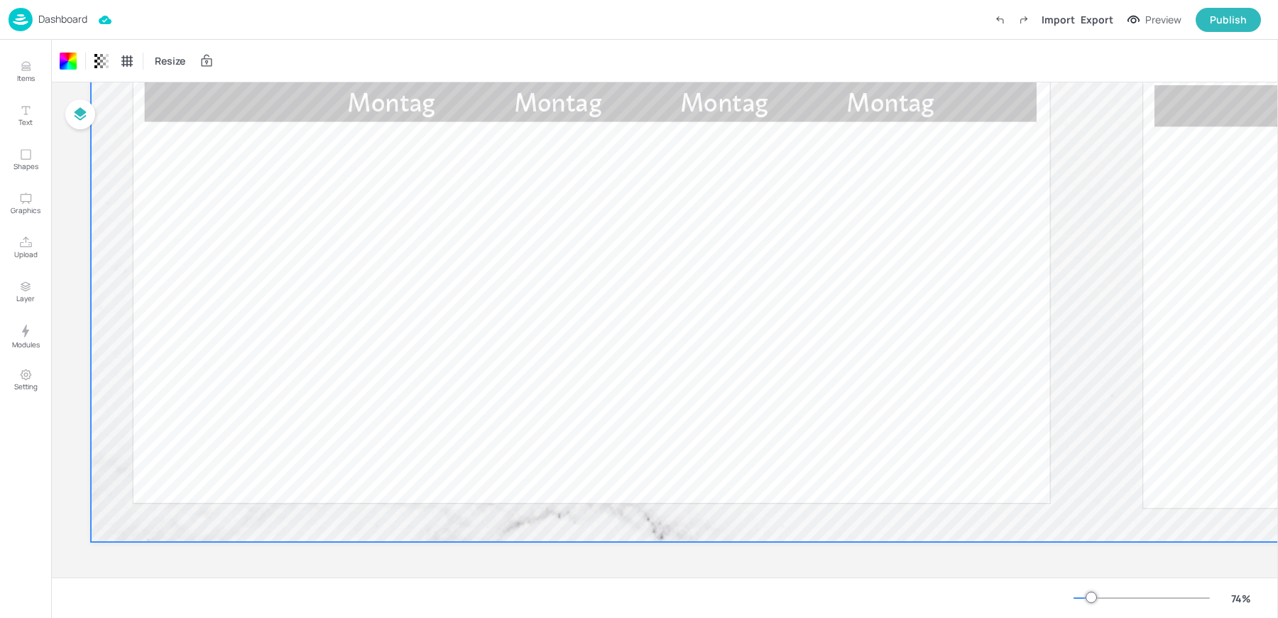
scroll to position [23, 0]
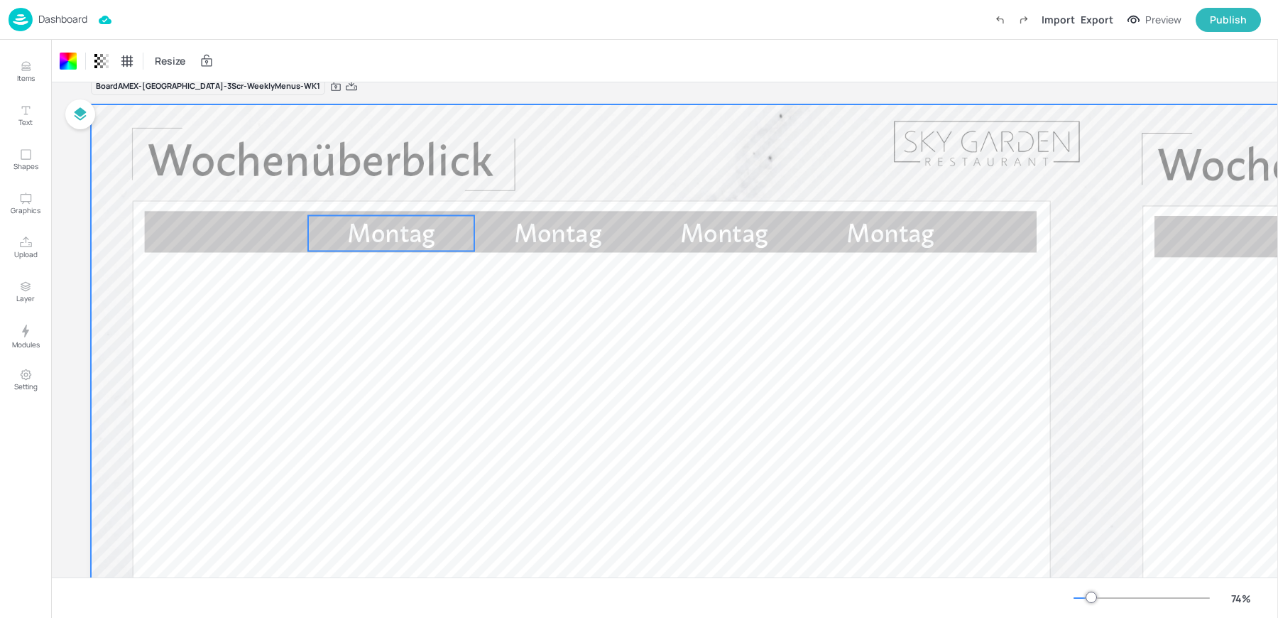
click at [347, 249] on p "Montag" at bounding box center [391, 233] width 166 height 36
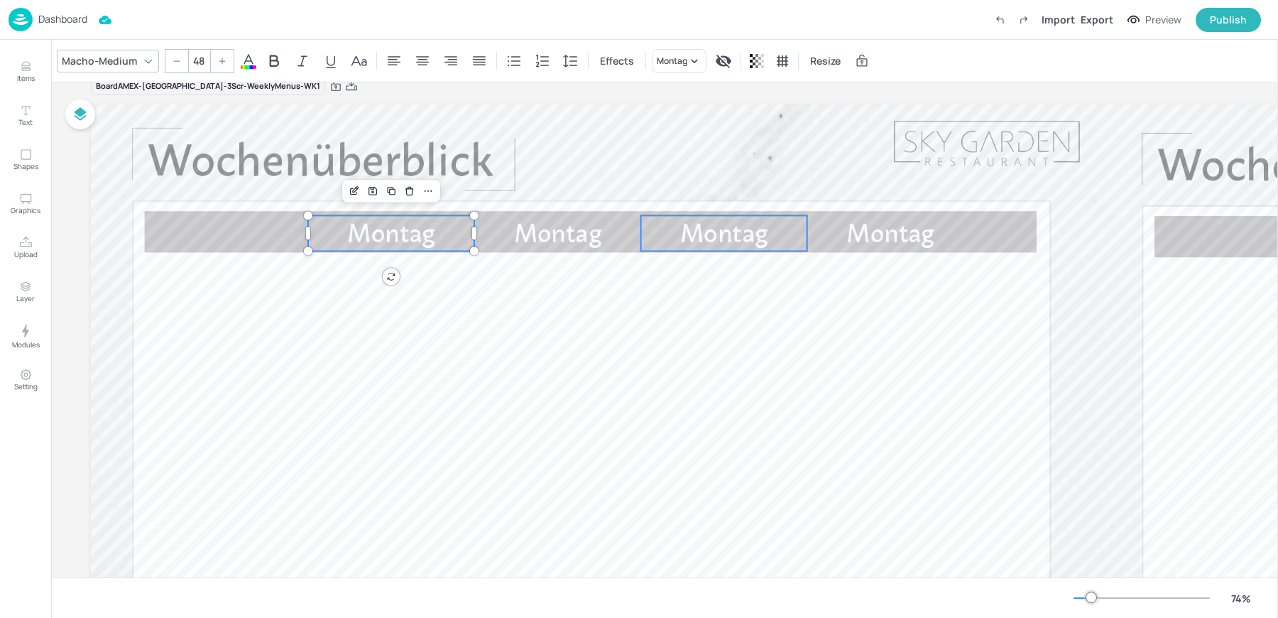
type input "48"
click at [719, 227] on span "Montag" at bounding box center [724, 232] width 88 height 31
click at [672, 70] on div "Montag" at bounding box center [679, 61] width 55 height 24
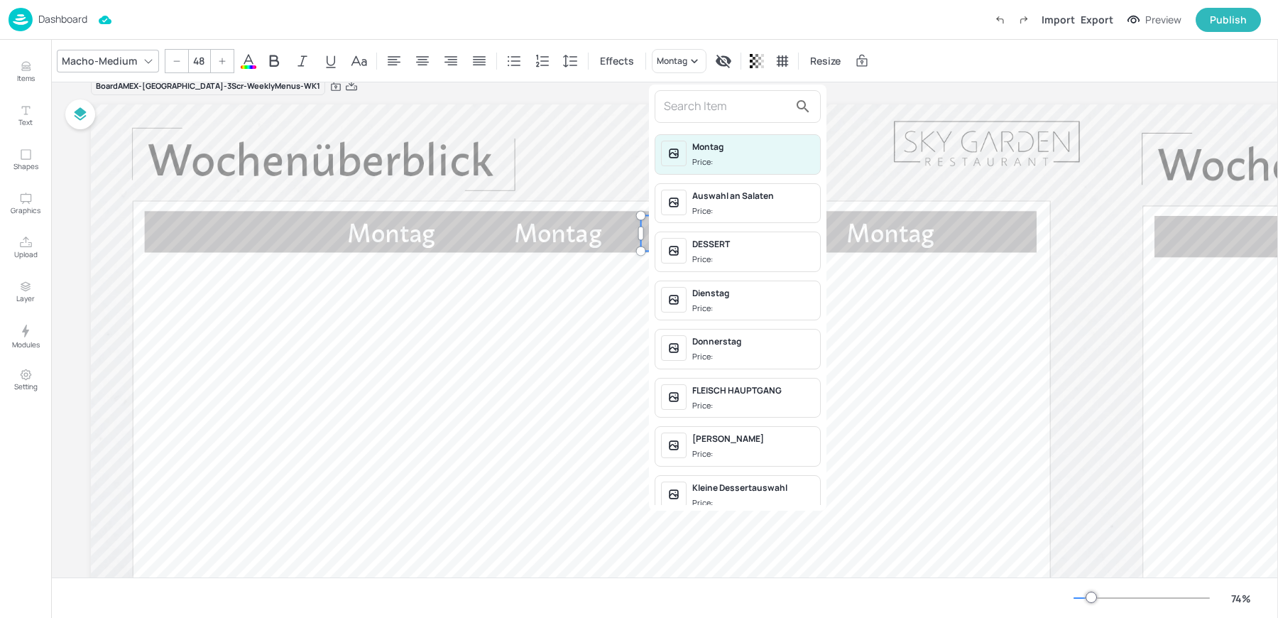
click at [702, 102] on input "text" at bounding box center [726, 106] width 125 height 23
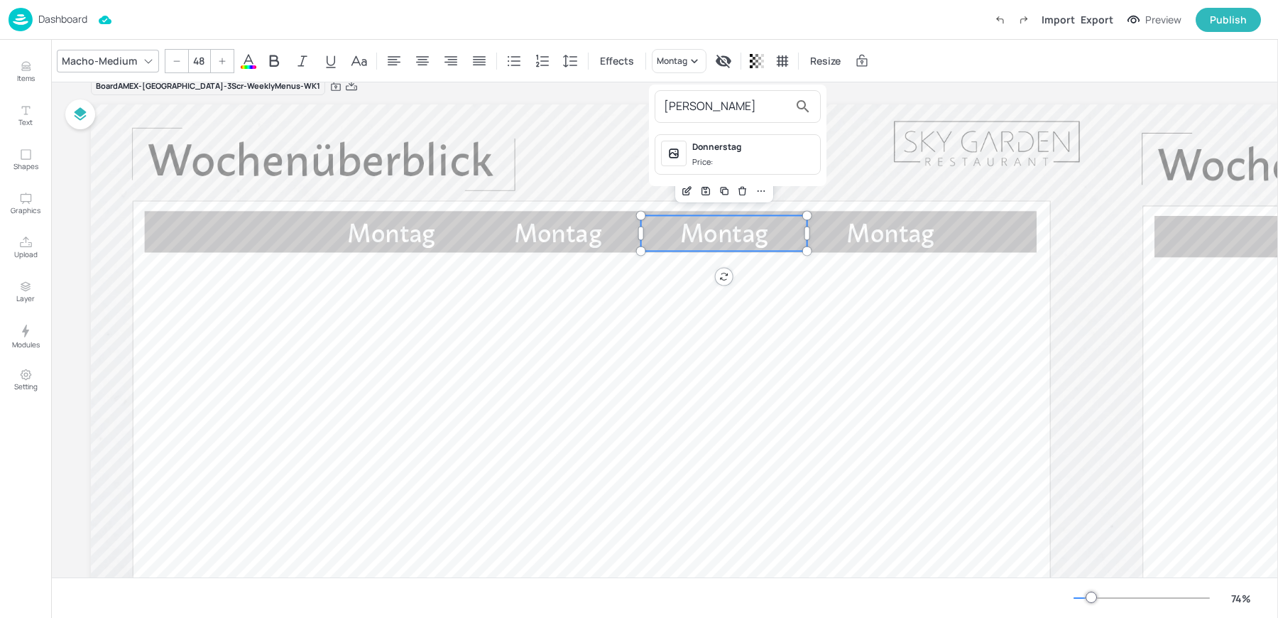
type input "donn"
click at [725, 156] on span "Price:" at bounding box center [753, 162] width 122 height 12
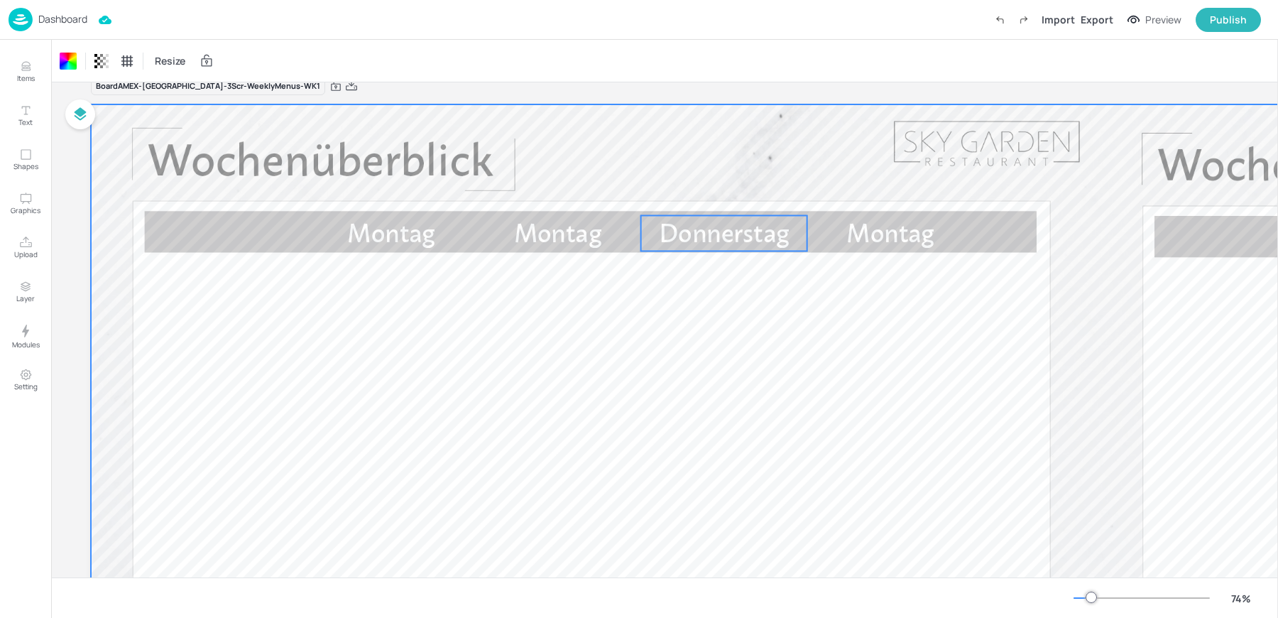
click at [780, 238] on span "Donnerstag" at bounding box center [724, 232] width 131 height 31
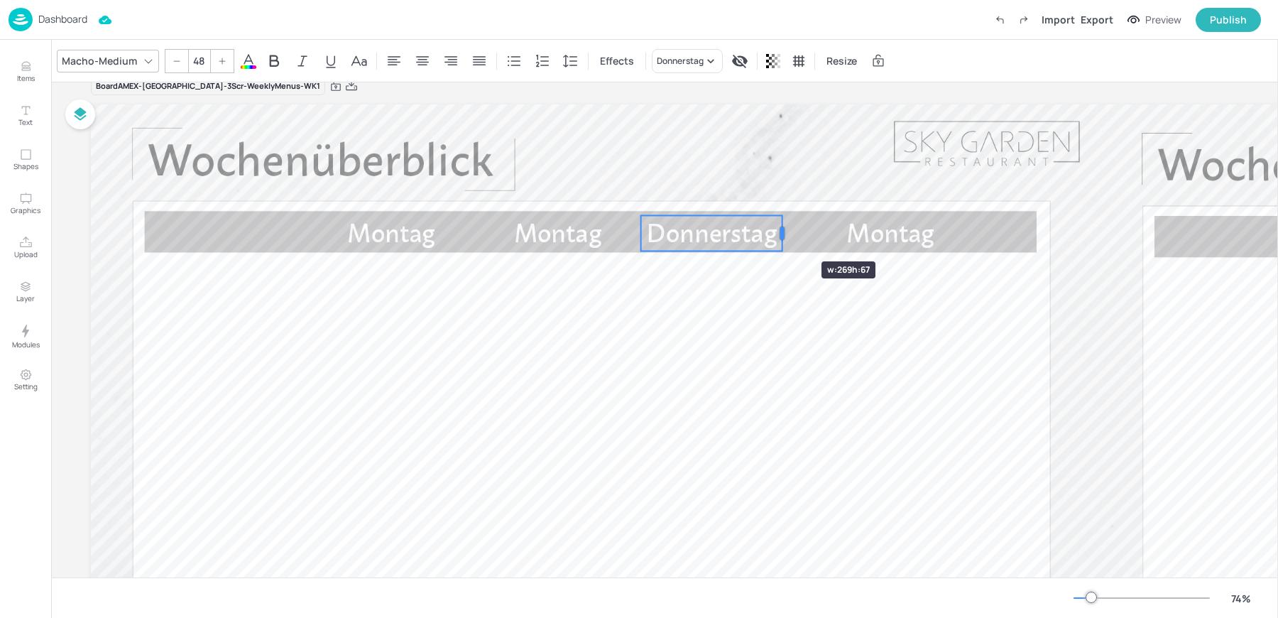
drag, startPoint x: 804, startPoint y: 233, endPoint x: 779, endPoint y: 236, distance: 25.0
click at [779, 236] on div at bounding box center [782, 233] width 11 height 36
drag, startPoint x: 739, startPoint y: 240, endPoint x: 757, endPoint y: 240, distance: 17.8
click at [757, 240] on span "Donnerstag" at bounding box center [729, 232] width 131 height 31
click at [726, 232] on span "Donnerstag" at bounding box center [729, 232] width 131 height 31
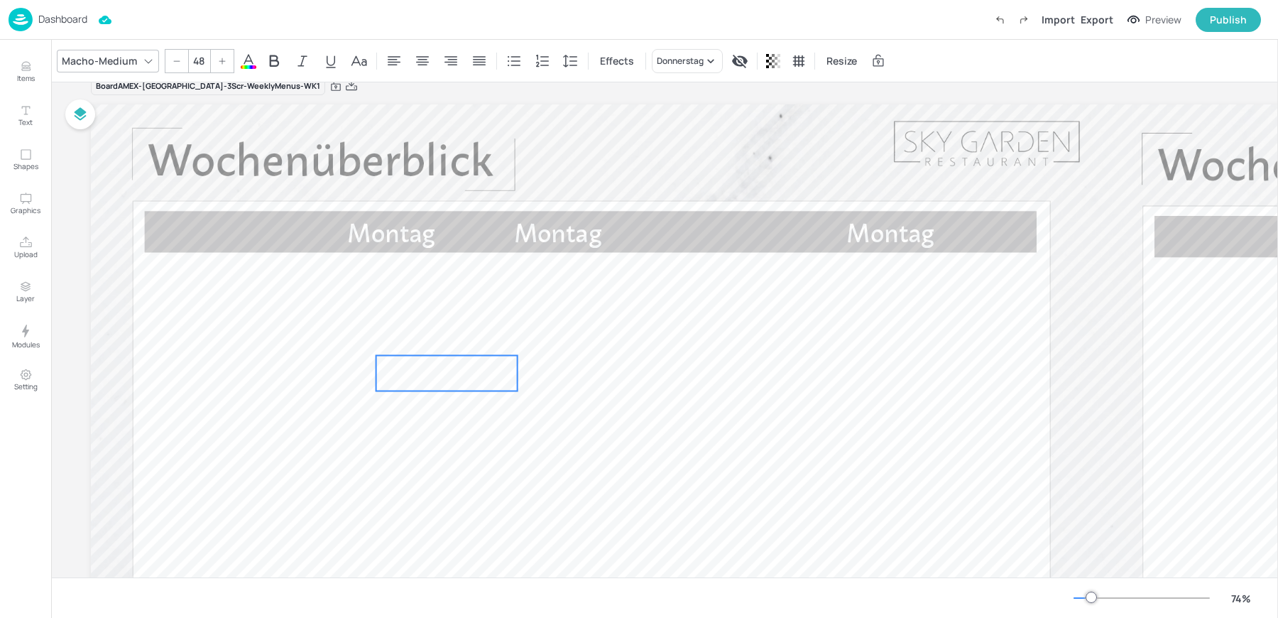
drag, startPoint x: 694, startPoint y: 233, endPoint x: 396, endPoint y: 367, distance: 327.0
click at [396, 367] on span "Donnerstag" at bounding box center [446, 372] width 131 height 31
drag, startPoint x: 452, startPoint y: 366, endPoint x: 715, endPoint y: 228, distance: 296.7
click at [715, 228] on span "Donnerstag" at bounding box center [692, 232] width 131 height 31
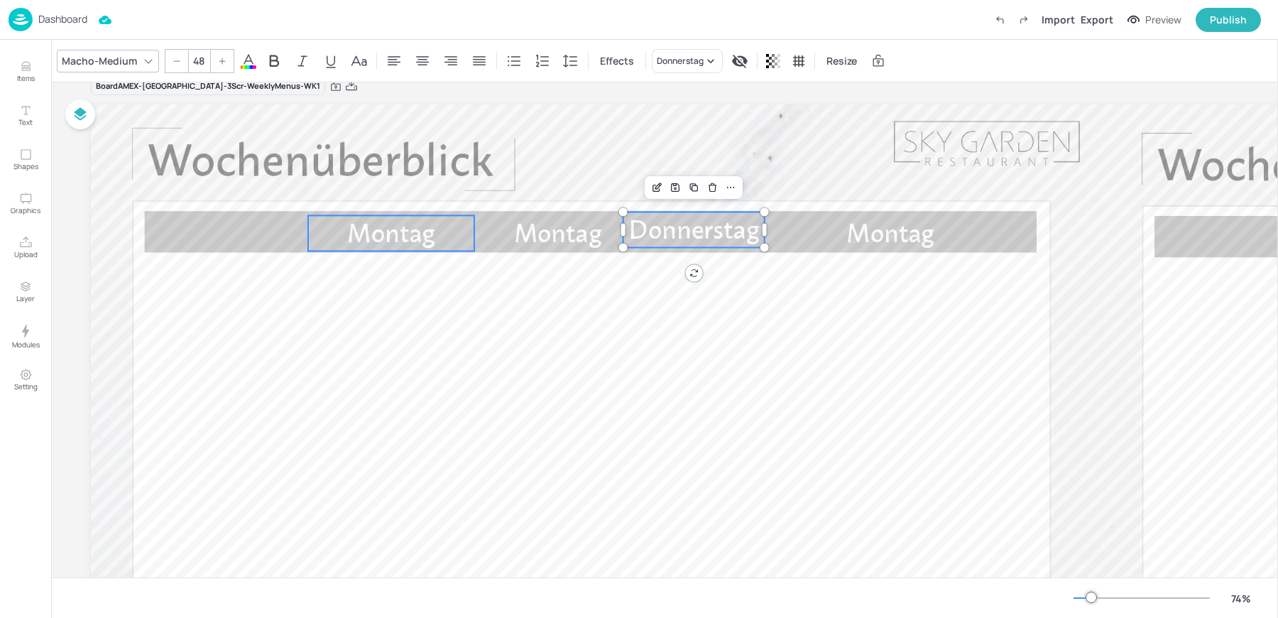
click at [389, 236] on span "Montag" at bounding box center [391, 232] width 88 height 31
type input "48"
click at [517, 229] on span "Montag" at bounding box center [558, 232] width 88 height 31
click at [412, 231] on span "Montag" at bounding box center [391, 232] width 88 height 31
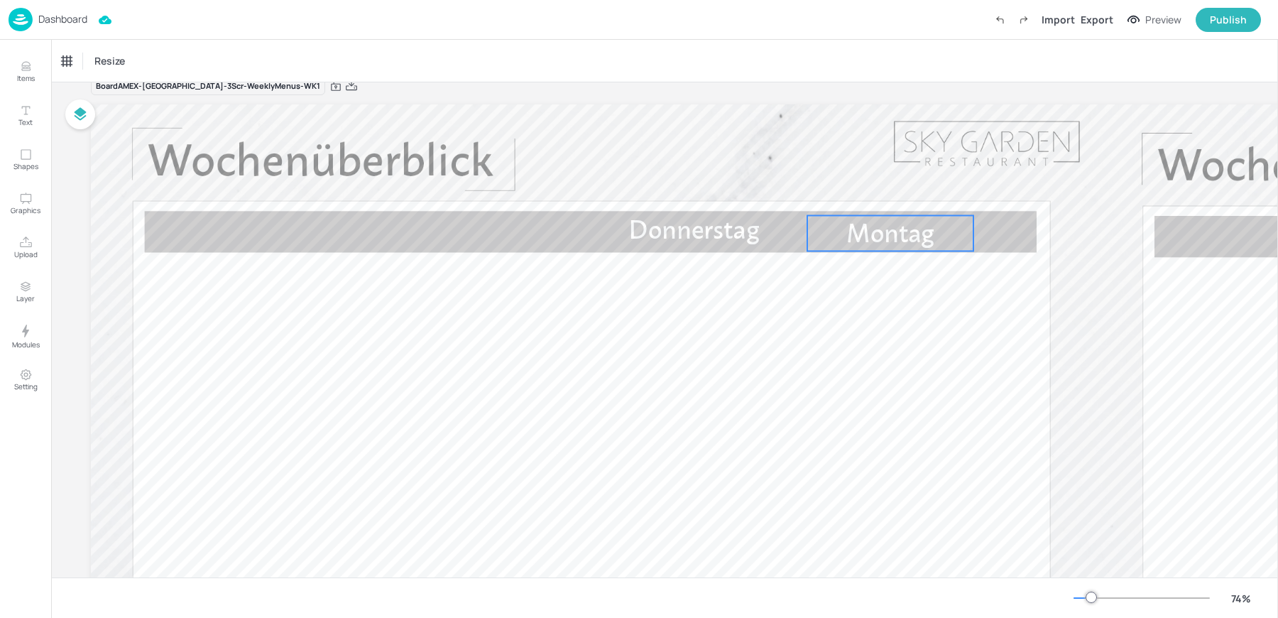
click at [880, 228] on span "Montag" at bounding box center [890, 232] width 88 height 31
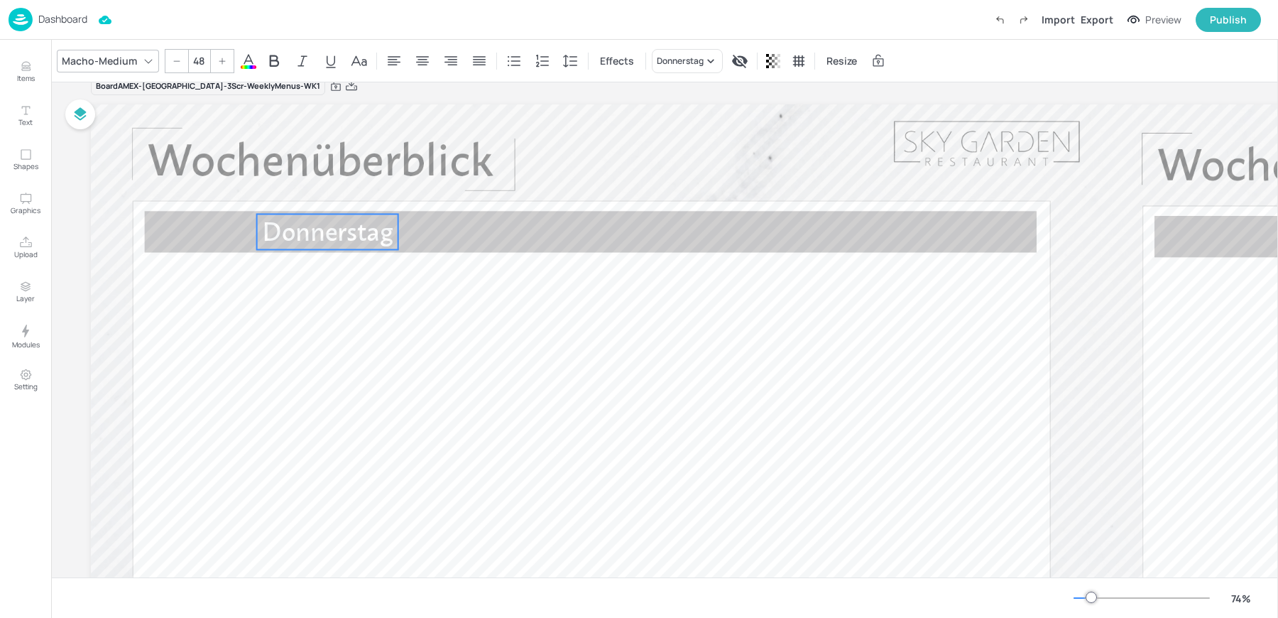
drag, startPoint x: 687, startPoint y: 232, endPoint x: 320, endPoint y: 234, distance: 366.4
click at [320, 234] on span "Donnerstag" at bounding box center [327, 231] width 131 height 31
click at [325, 192] on icon "Duplicate" at bounding box center [327, 189] width 11 height 11
drag, startPoint x: 320, startPoint y: 227, endPoint x: 459, endPoint y: 222, distance: 139.2
click at [459, 222] on span "Donnerstag" at bounding box center [472, 231] width 131 height 31
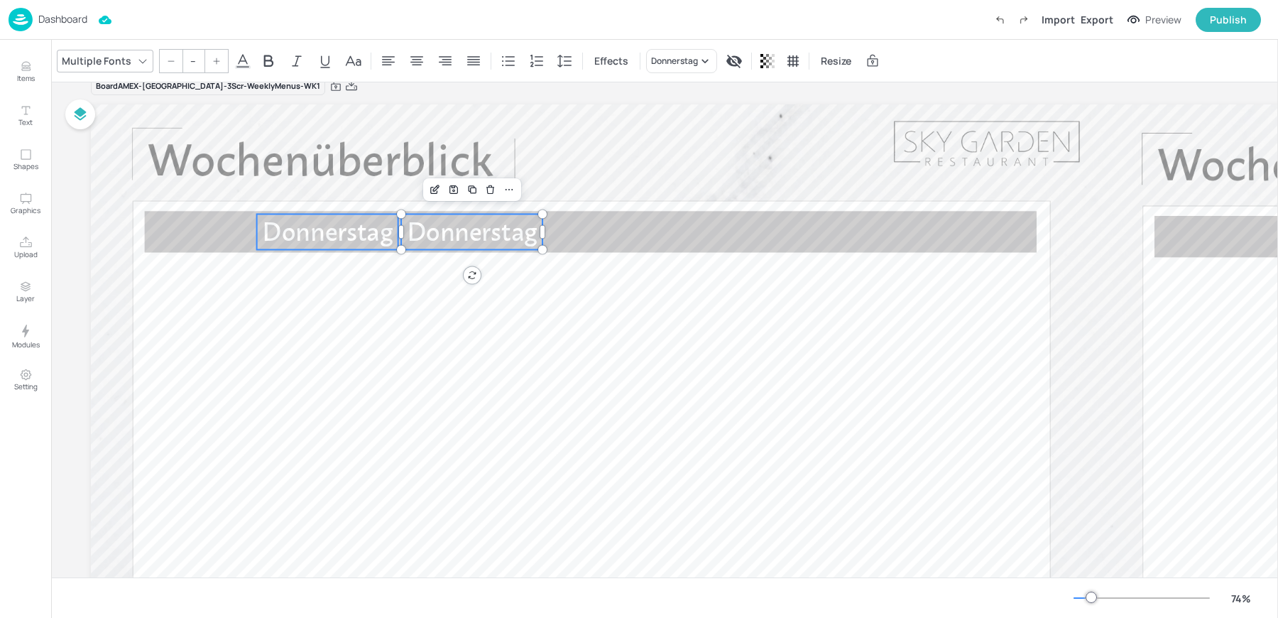
type input "48"
click at [353, 242] on span "Donnerstag" at bounding box center [327, 231] width 131 height 31
click at [442, 235] on span "Donnerstag" at bounding box center [472, 231] width 131 height 31
click at [448, 235] on span "Donnerstag" at bounding box center [469, 231] width 131 height 31
click at [370, 234] on span "Donnerstag" at bounding box center [327, 231] width 131 height 31
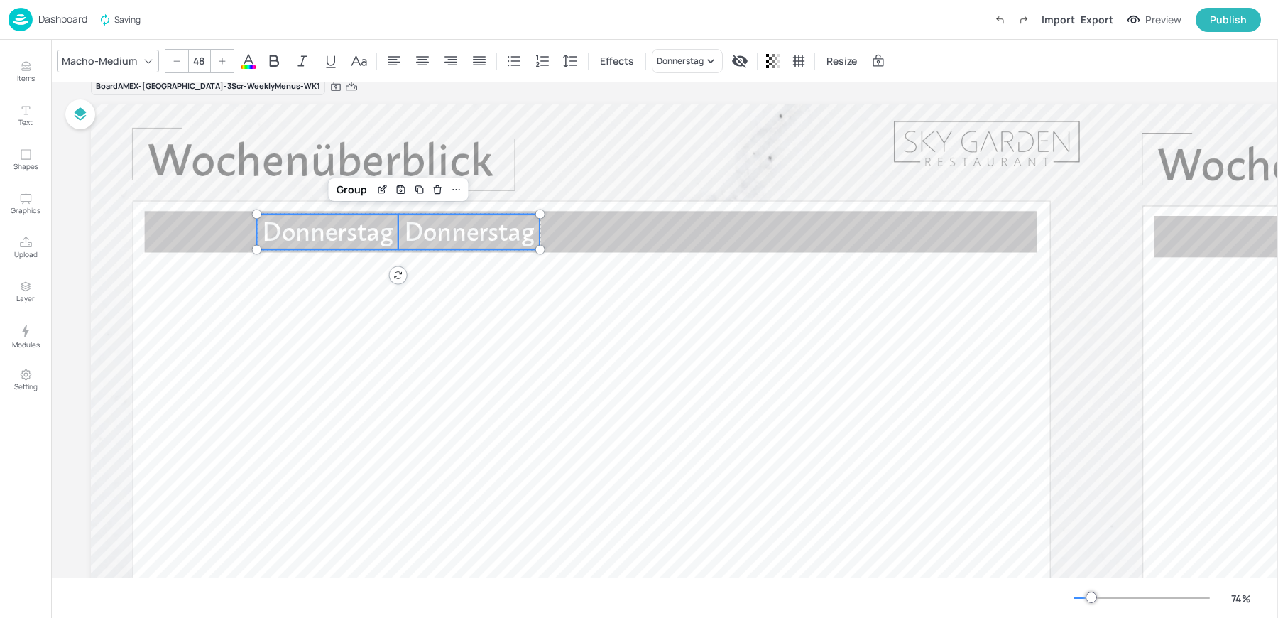
click at [470, 234] on span "Donnerstag" at bounding box center [469, 231] width 131 height 31
